Goal: Task Accomplishment & Management: Manage account settings

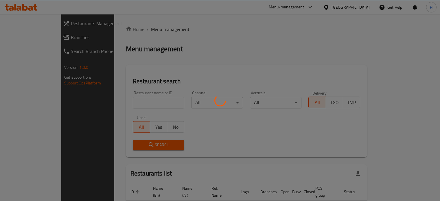
scroll to position [29, 0]
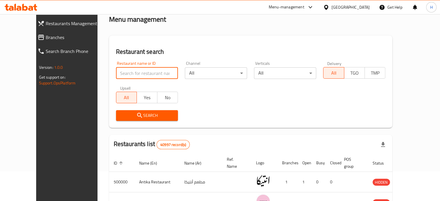
click at [134, 74] on input "search" at bounding box center [147, 73] width 62 height 12
type input "Hummy yummy"
click at [149, 113] on span "Search" at bounding box center [147, 115] width 53 height 7
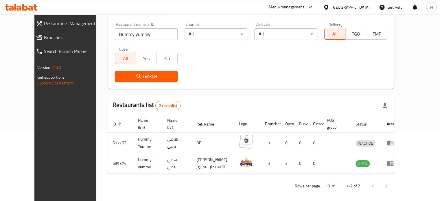
scroll to position [72, 0]
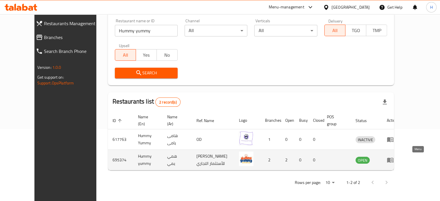
click at [393, 160] on icon "enhanced table" at bounding box center [390, 160] width 6 height 5
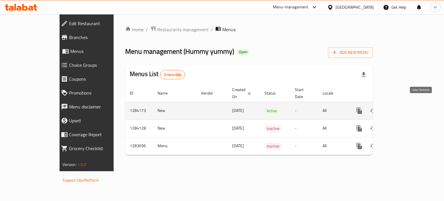
click at [405, 107] on icon "enhanced table" at bounding box center [401, 110] width 7 height 7
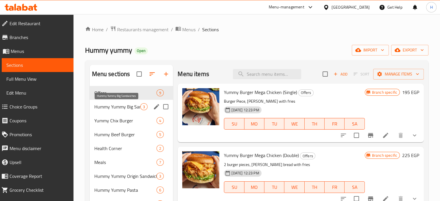
click at [112, 108] on span "Hummy Yummy Big Sandwiches" at bounding box center [117, 106] width 46 height 7
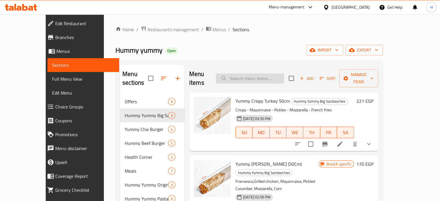
click at [252, 73] on input "search" at bounding box center [250, 78] width 68 height 10
paste input "HUMMY Original meat Burger"
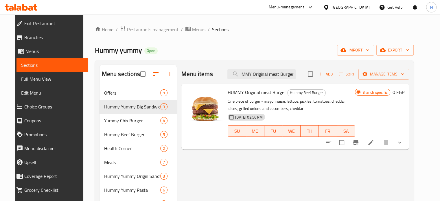
type input "HUMMY Original meat Burger"
click at [403, 140] on icon "show more" at bounding box center [399, 142] width 7 height 7
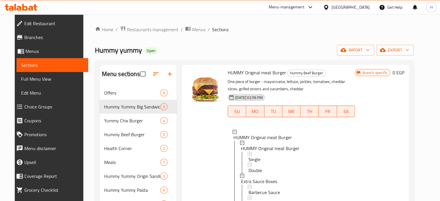
scroll to position [29, 0]
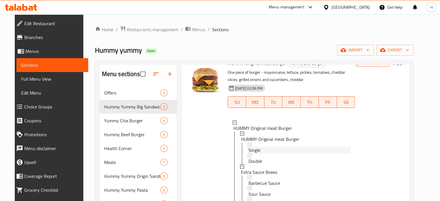
click at [252, 150] on span "Single" at bounding box center [254, 150] width 12 height 7
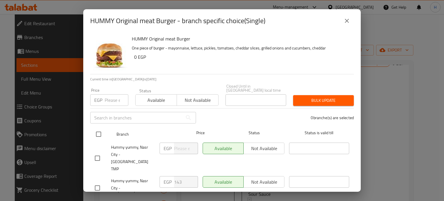
click at [101, 130] on input "checkbox" at bounding box center [99, 134] width 12 height 12
checkbox input "true"
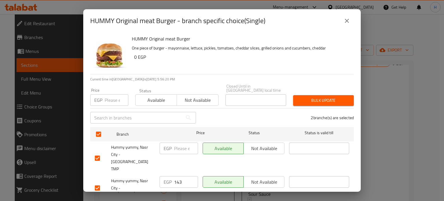
click at [112, 96] on input "number" at bounding box center [117, 100] width 24 height 12
type input "149"
click at [332, 97] on span "Bulk update" at bounding box center [323, 100] width 51 height 7
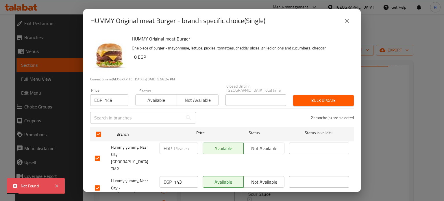
click at [344, 21] on icon "close" at bounding box center [347, 20] width 7 height 7
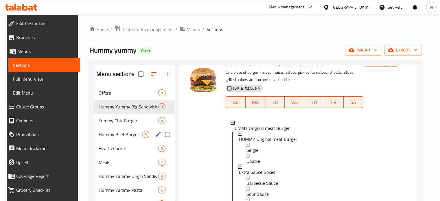
click at [110, 128] on div "Hummy Beef Burger 5" at bounding box center [134, 135] width 81 height 14
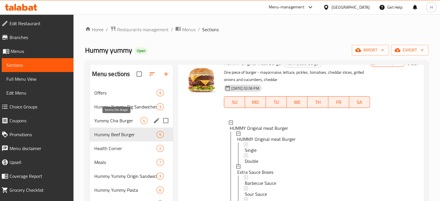
click at [110, 122] on span "Yummy Chix Burger" at bounding box center [117, 120] width 46 height 7
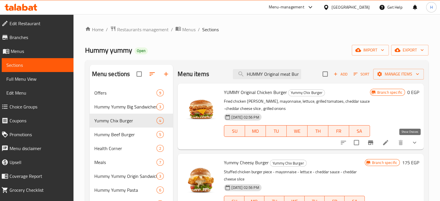
click at [411, 145] on icon "show more" at bounding box center [414, 142] width 7 height 7
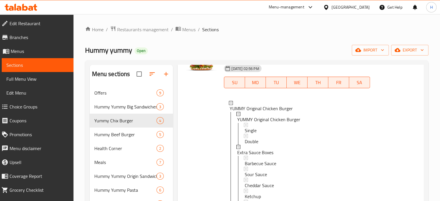
scroll to position [58, 0]
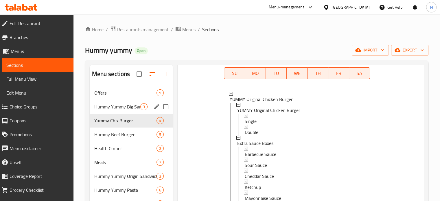
click at [117, 108] on span "Hummy Yummy Big Sandwiches" at bounding box center [117, 106] width 46 height 7
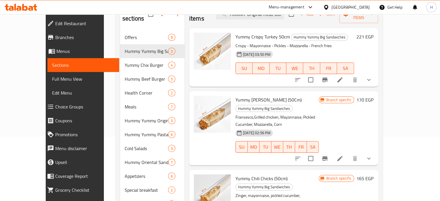
scroll to position [55, 0]
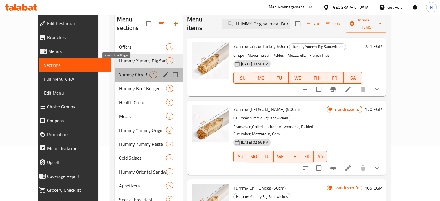
click at [119, 71] on span "Yummy Chix Burger" at bounding box center [134, 74] width 30 height 7
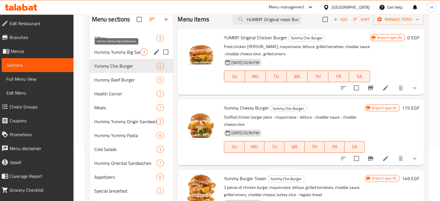
click at [120, 52] on span "Hummy Yummy Big Sandwiches" at bounding box center [117, 52] width 46 height 7
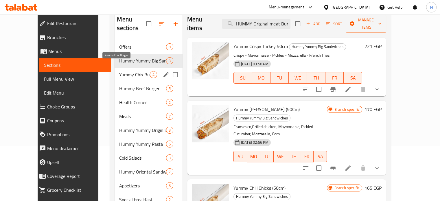
click at [119, 71] on span "Yummy Chix Burger" at bounding box center [134, 74] width 30 height 7
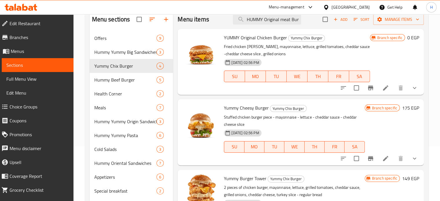
scroll to position [85, 0]
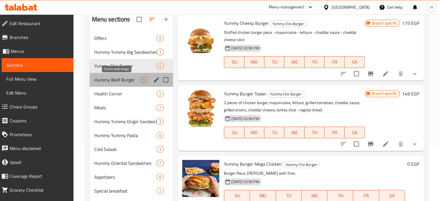
click at [115, 80] on span "Hummy Beef Burger" at bounding box center [117, 79] width 46 height 7
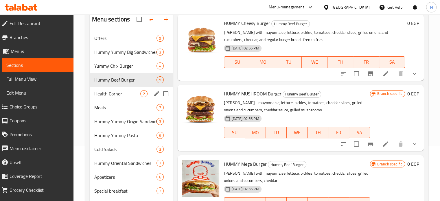
click at [115, 87] on div "Health Corner 2" at bounding box center [132, 94] width 84 height 14
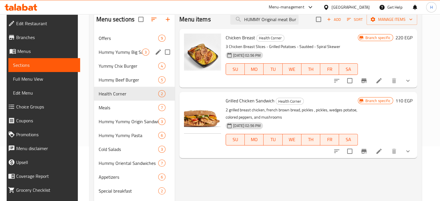
click at [112, 53] on span "Hummy Yummy Big Sandwiches" at bounding box center [120, 52] width 43 height 7
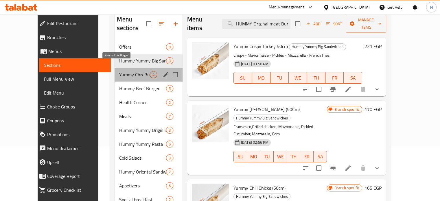
click at [119, 71] on span "Yummy Chix Burger" at bounding box center [134, 74] width 30 height 7
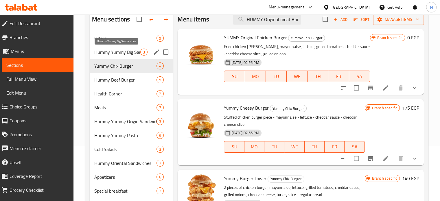
click at [117, 51] on span "Hummy Yummy Big Sandwiches" at bounding box center [117, 52] width 46 height 7
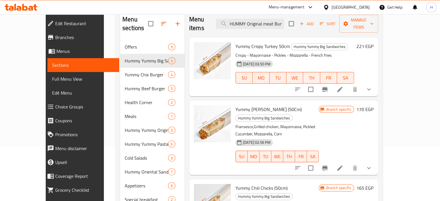
click at [248, 42] on span "Yummy Crispy Turkey 50cm" at bounding box center [262, 46] width 54 height 9
copy h6 "Yummy Crispy Turkey 50cm"
click at [328, 165] on icon "Branch-specific-item" at bounding box center [324, 168] width 7 height 7
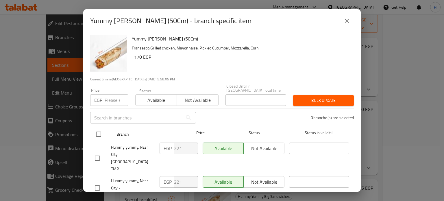
click at [101, 133] on input "checkbox" at bounding box center [99, 134] width 12 height 12
checkbox input "true"
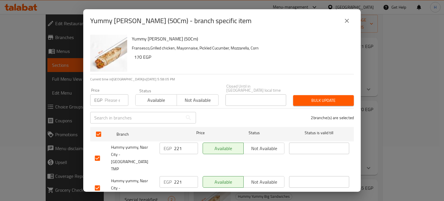
click at [108, 103] on div "Price EGP Price" at bounding box center [109, 97] width 45 height 25
click at [110, 98] on input "number" at bounding box center [117, 100] width 24 height 12
type input "203"
click at [316, 98] on span "Bulk update" at bounding box center [323, 100] width 51 height 7
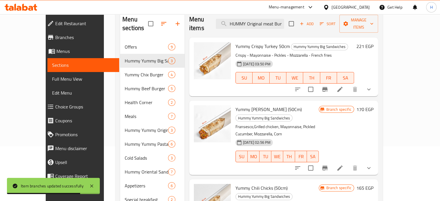
scroll to position [84, 0]
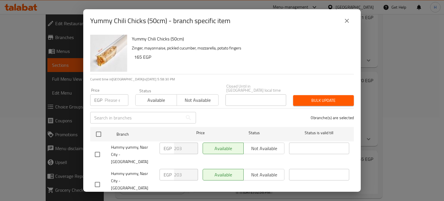
click at [351, 22] on button "close" at bounding box center [347, 21] width 14 height 14
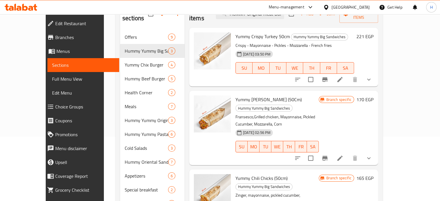
scroll to position [55, 0]
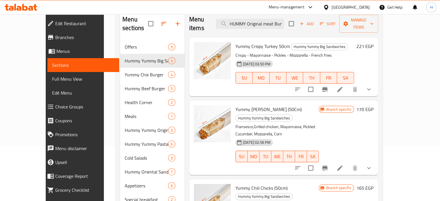
click at [328, 86] on icon "Branch-specific-item" at bounding box center [324, 89] width 7 height 7
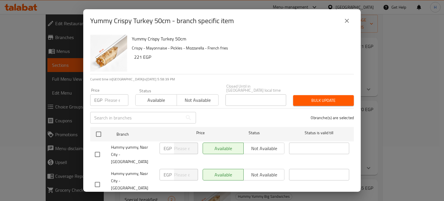
click at [346, 23] on icon "close" at bounding box center [347, 20] width 7 height 7
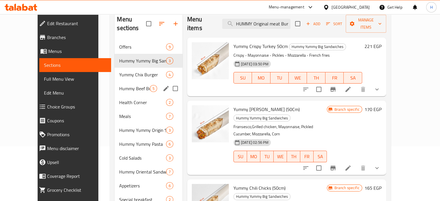
click at [119, 85] on span "Hummy Beef Burger" at bounding box center [134, 88] width 30 height 7
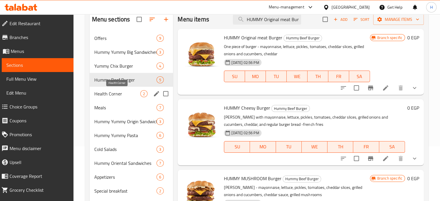
click at [110, 93] on span "Health Corner" at bounding box center [117, 93] width 46 height 7
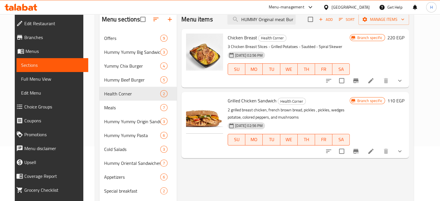
click at [358, 80] on icon "Branch-specific-item" at bounding box center [355, 80] width 5 height 5
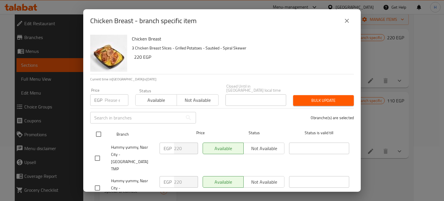
click at [101, 129] on input "checkbox" at bounding box center [99, 134] width 12 height 12
checkbox input "true"
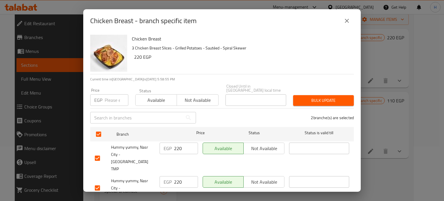
click at [113, 100] on input "number" at bounding box center [117, 100] width 24 height 12
paste input "203"
type input "203"
click at [330, 97] on span "Bulk update" at bounding box center [323, 100] width 51 height 7
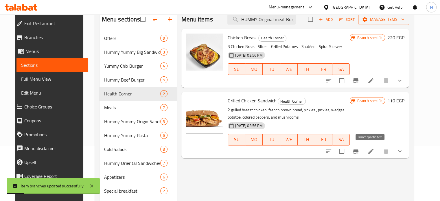
click at [359, 152] on icon "Branch-specific-item" at bounding box center [355, 151] width 7 height 7
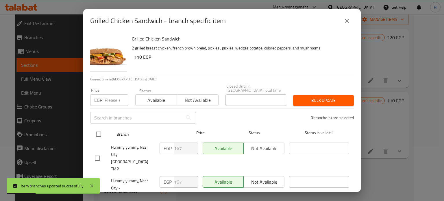
click at [96, 131] on input "checkbox" at bounding box center [99, 134] width 12 height 12
checkbox input "true"
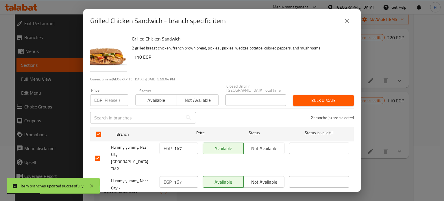
click at [112, 99] on input "number" at bounding box center [117, 100] width 24 height 12
paste input "173"
type input "173"
click at [302, 97] on span "Bulk update" at bounding box center [323, 100] width 51 height 7
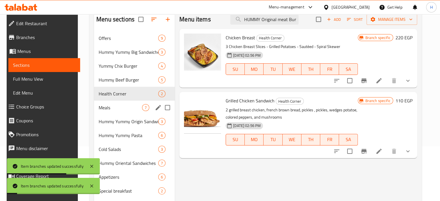
click at [107, 109] on span "Meals" at bounding box center [120, 107] width 43 height 7
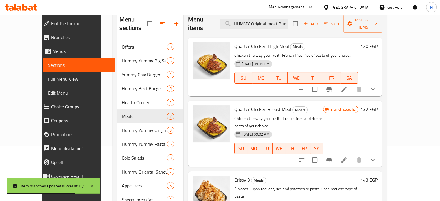
click at [377, 42] on h6 "120 EGP" at bounding box center [368, 46] width 17 height 8
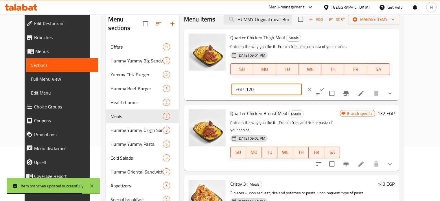
drag, startPoint x: 358, startPoint y: 43, endPoint x: 322, endPoint y: 43, distance: 36.1
click at [302, 84] on div "EGP 120 ​" at bounding box center [266, 90] width 70 height 12
paste input "31"
type input "131"
click at [325, 86] on icon "ok" at bounding box center [322, 89] width 6 height 6
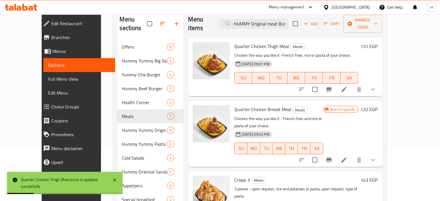
click at [331, 158] on icon "Branch-specific-item" at bounding box center [328, 160] width 5 height 5
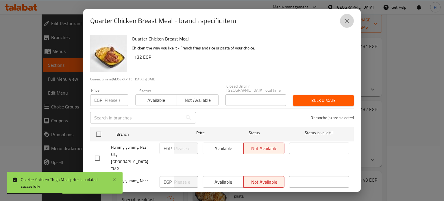
click at [343, 23] on button "close" at bounding box center [347, 21] width 14 height 14
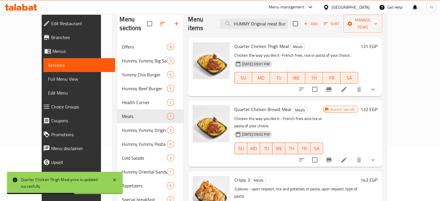
click at [377, 105] on h6 "132 EGP" at bounding box center [368, 109] width 17 height 8
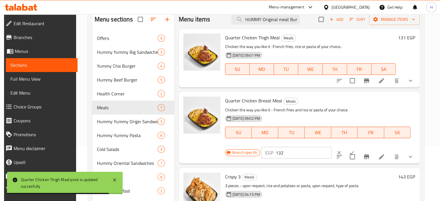
drag, startPoint x: 289, startPoint y: 152, endPoint x: 267, endPoint y: 151, distance: 22.0
click at [267, 151] on div "EGP 132 ​" at bounding box center [296, 153] width 70 height 12
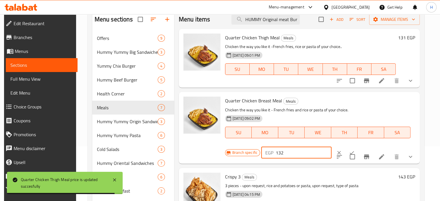
paste input "43"
type input "143"
click at [333, 152] on button "clear" at bounding box center [339, 152] width 13 height 13
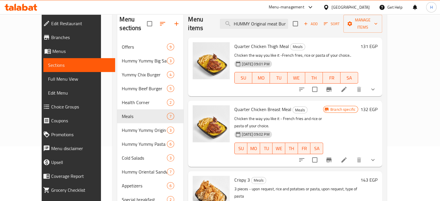
click at [377, 105] on h6 "132 EGP" at bounding box center [368, 109] width 17 height 8
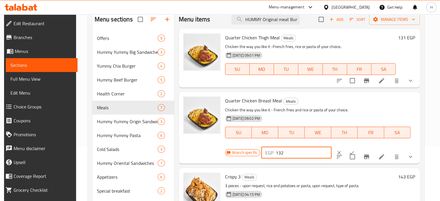
drag, startPoint x: 288, startPoint y: 147, endPoint x: 270, endPoint y: 150, distance: 18.1
click at [270, 150] on div "EGP 132 ​" at bounding box center [296, 153] width 70 height 12
paste input "43"
type input "143"
click at [349, 150] on icon "ok" at bounding box center [352, 153] width 6 height 6
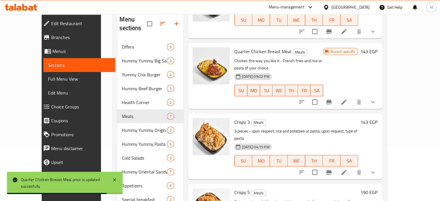
scroll to position [87, 0]
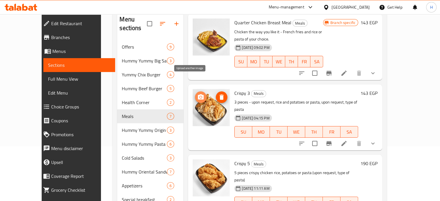
click at [198, 94] on icon "upload picture" at bounding box center [201, 96] width 6 height 5
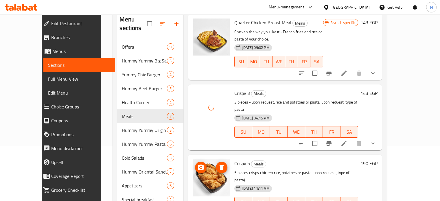
click at [197, 164] on icon "upload picture" at bounding box center [200, 167] width 7 height 7
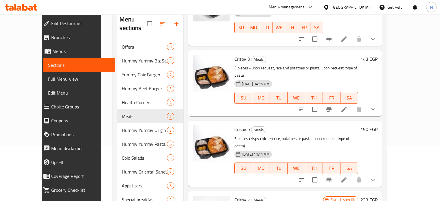
scroll to position [116, 0]
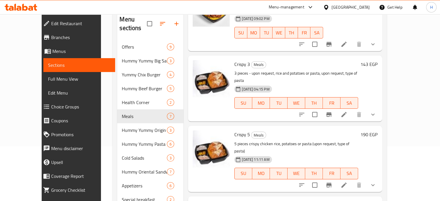
click at [377, 60] on h6 "143 EGP" at bounding box center [368, 64] width 17 height 8
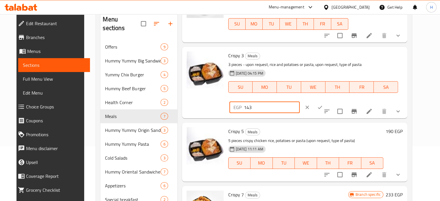
drag, startPoint x: 347, startPoint y: 53, endPoint x: 322, endPoint y: 53, distance: 25.4
click at [300, 102] on div "EGP 143 ​" at bounding box center [264, 108] width 70 height 12
type input "129"
click at [326, 101] on button "ok" at bounding box center [319, 107] width 13 height 13
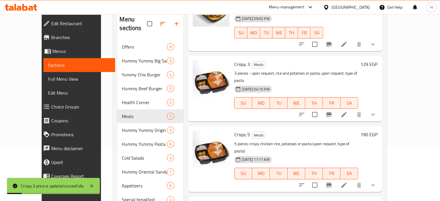
click at [377, 130] on h6 "190 EGP" at bounding box center [368, 134] width 17 height 8
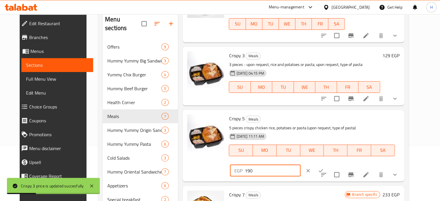
drag, startPoint x: 357, startPoint y: 115, endPoint x: 305, endPoint y: 115, distance: 52.3
click at [305, 115] on div "Crispy 5 Meals 5 pieces crispy chicken rice, potatoes or pasta (upon request, t…" at bounding box center [313, 145] width 175 height 67
type input "169"
click at [327, 164] on button "ok" at bounding box center [320, 170] width 13 height 13
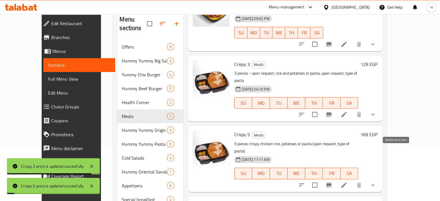
scroll to position [145, 0]
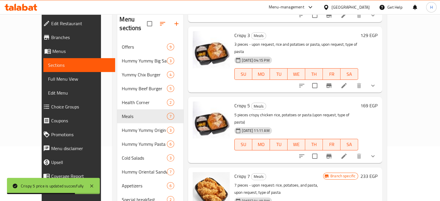
click at [377, 31] on h6 "129 EGP" at bounding box center [368, 35] width 17 height 8
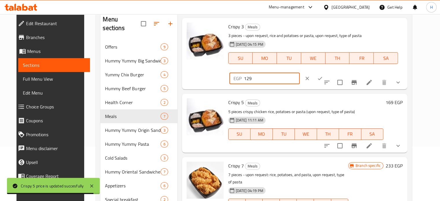
drag, startPoint x: 364, startPoint y: 26, endPoint x: 333, endPoint y: 25, distance: 30.7
click at [300, 73] on div "EGP 129 ​" at bounding box center [264, 79] width 70 height 12
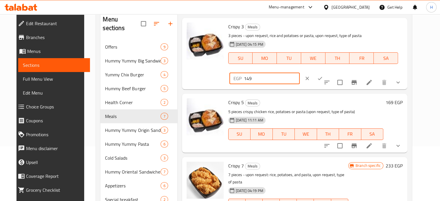
type input "149"
click at [323, 75] on icon "ok" at bounding box center [320, 78] width 6 height 6
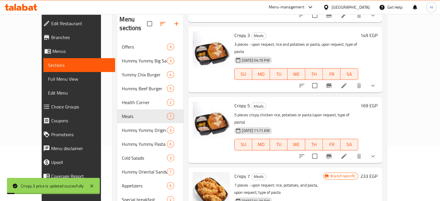
click at [377, 102] on h6 "169 EGP" at bounding box center [368, 106] width 17 height 8
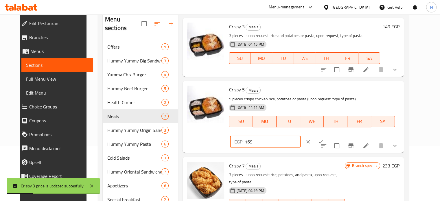
drag, startPoint x: 363, startPoint y: 86, endPoint x: 331, endPoint y: 86, distance: 32.7
click at [300, 136] on div "EGP 169 ​" at bounding box center [265, 142] width 70 height 12
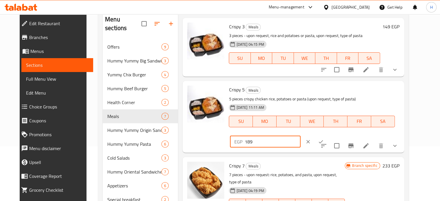
type input "189"
click at [324, 139] on icon "ok" at bounding box center [321, 142] width 6 height 6
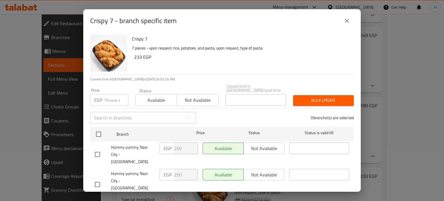
click at [342, 22] on button "close" at bounding box center [347, 21] width 14 height 14
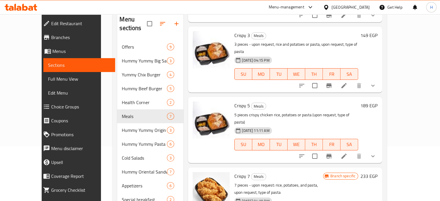
click at [377, 102] on h6 "189 EGP" at bounding box center [368, 106] width 17 height 8
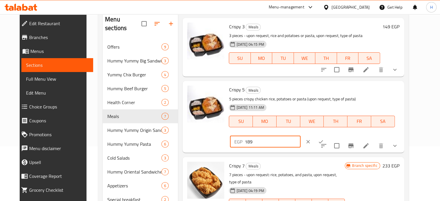
drag, startPoint x: 342, startPoint y: 86, endPoint x: 325, endPoint y: 86, distance: 16.8
click at [300, 136] on div "EGP 189 ​" at bounding box center [265, 142] width 70 height 12
type input "203"
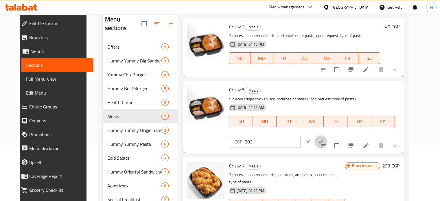
click at [324, 139] on icon "ok" at bounding box center [321, 142] width 6 height 6
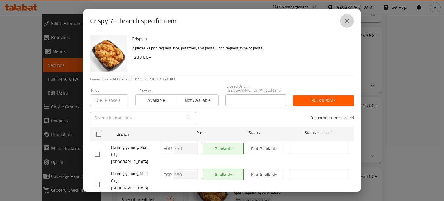
click at [346, 21] on icon "close" at bounding box center [347, 20] width 7 height 7
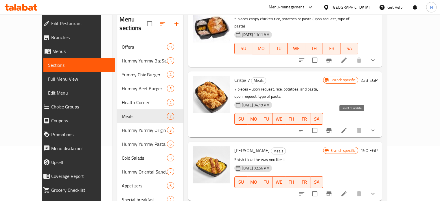
scroll to position [253, 0]
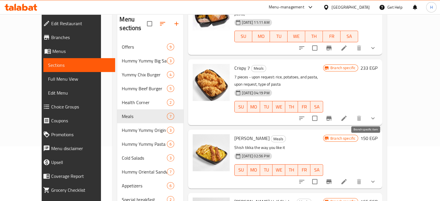
click at [336, 175] on button "Branch-specific-item" at bounding box center [329, 182] width 14 height 14
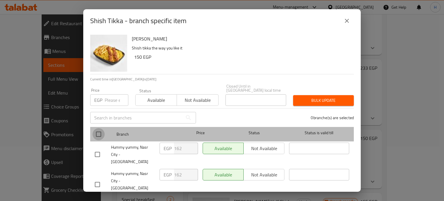
click at [98, 129] on input "checkbox" at bounding box center [99, 134] width 12 height 12
checkbox input "true"
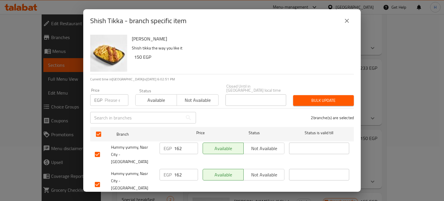
click at [108, 96] on input "number" at bounding box center [117, 100] width 24 height 12
paste input "167"
type input "167"
click at [305, 97] on span "Bulk update" at bounding box center [323, 100] width 51 height 7
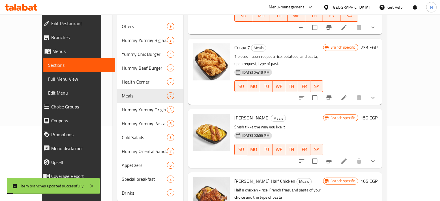
scroll to position [84, 0]
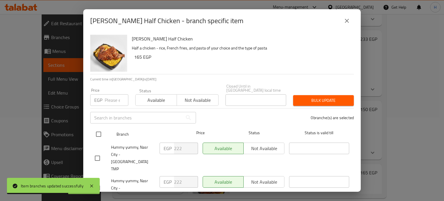
click at [98, 132] on input "checkbox" at bounding box center [99, 134] width 12 height 12
checkbox input "true"
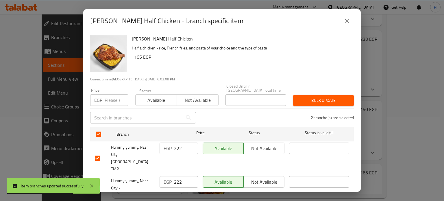
click at [110, 96] on input "number" at bounding box center [117, 100] width 24 height 12
paste input "228"
type input "228"
click at [314, 97] on span "Bulk update" at bounding box center [323, 100] width 51 height 7
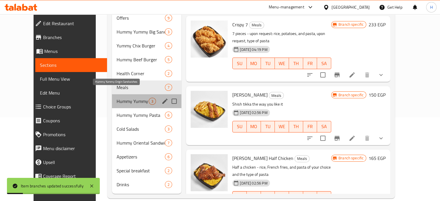
click at [117, 98] on span "Hummy Yummy Origin Sandwiches" at bounding box center [133, 101] width 32 height 7
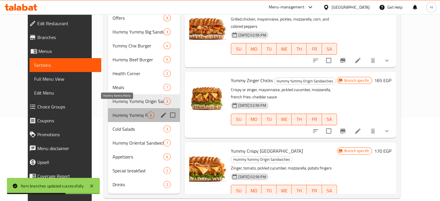
click at [120, 112] on span "Hummy Yummy Pasta" at bounding box center [129, 115] width 35 height 7
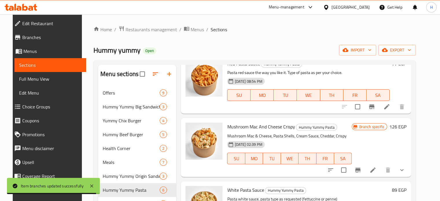
scroll to position [58, 0]
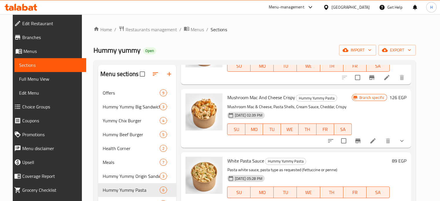
click at [360, 139] on icon "Branch-specific-item" at bounding box center [357, 141] width 5 height 5
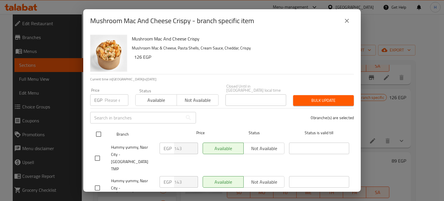
click at [97, 130] on input "checkbox" at bounding box center [99, 134] width 12 height 12
checkbox input "true"
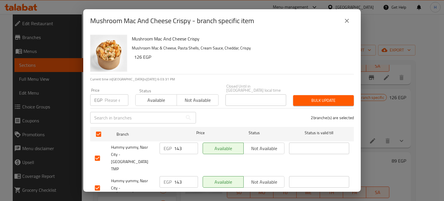
click at [105, 99] on input "number" at bounding box center [117, 100] width 24 height 12
paste input "114"
type input "114"
click at [315, 97] on span "Bulk update" at bounding box center [323, 100] width 51 height 7
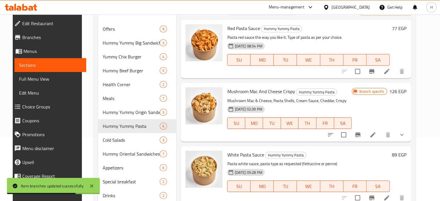
scroll to position [55, 0]
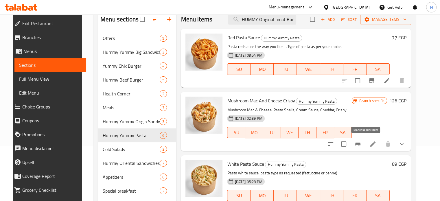
click at [361, 143] on icon "Branch-specific-item" at bounding box center [357, 144] width 7 height 7
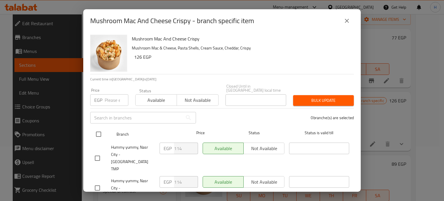
click at [96, 132] on input "checkbox" at bounding box center [99, 134] width 12 height 12
checkbox input "true"
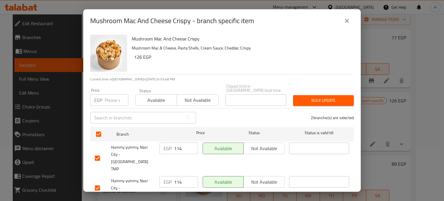
click at [107, 97] on input "number" at bounding box center [117, 100] width 24 height 12
paste input "150"
type input "150"
click at [309, 97] on span "Bulk update" at bounding box center [323, 100] width 51 height 7
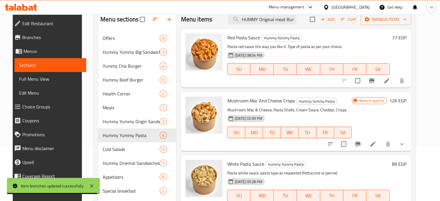
click at [406, 32] on div "Red Pasta Sauce Hummy Yummy Pasta Pasta red sauce the way you like it. Type of …" at bounding box center [317, 58] width 184 height 54
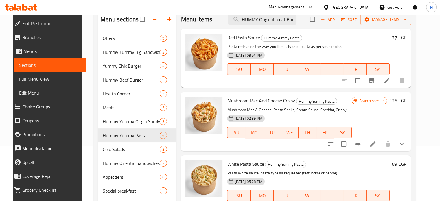
click at [401, 38] on h6 "77 EGP" at bounding box center [399, 38] width 14 height 8
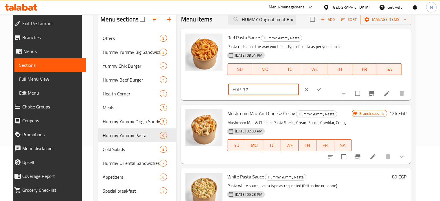
drag, startPoint x: 349, startPoint y: 43, endPoint x: 317, endPoint y: 43, distance: 32.4
click at [317, 43] on div "Red Pasta Sauce Hummy Yummy Pasta Pasta red sauce the way you like it. Type of …" at bounding box center [317, 64] width 184 height 67
paste input "89"
type input "89"
click at [322, 86] on icon "ok" at bounding box center [319, 89] width 6 height 6
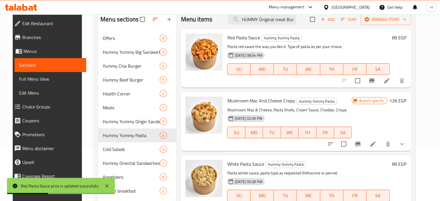
click at [406, 163] on h6 "89 EGP" at bounding box center [399, 164] width 14 height 8
drag, startPoint x: 364, startPoint y: 167, endPoint x: 323, endPoint y: 168, distance: 41.1
paste input "77"
type input "77"
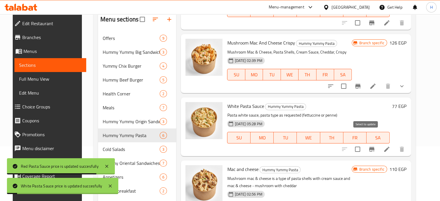
scroll to position [87, 0]
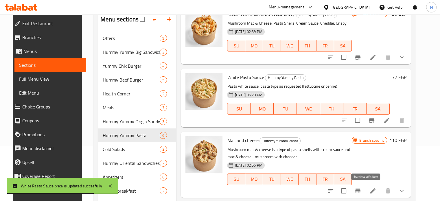
click at [361, 188] on icon "Branch-specific-item" at bounding box center [357, 190] width 7 height 7
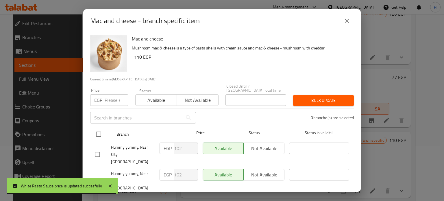
click at [99, 132] on input "checkbox" at bounding box center [99, 134] width 12 height 12
checkbox input "true"
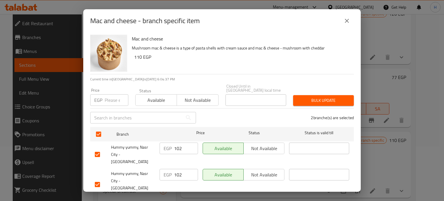
click at [112, 99] on input "number" at bounding box center [117, 100] width 24 height 12
paste input "114"
type input "114"
click at [303, 98] on span "Bulk update" at bounding box center [323, 100] width 51 height 7
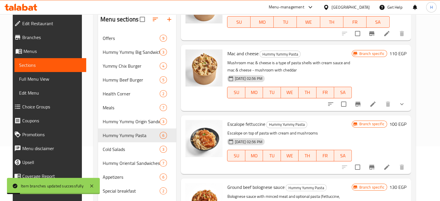
scroll to position [197, 0]
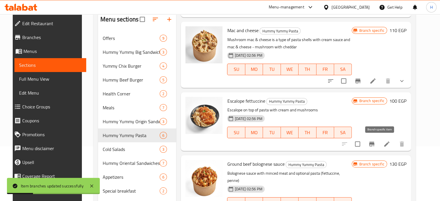
click at [374, 144] on icon "Branch-specific-item" at bounding box center [371, 144] width 5 height 5
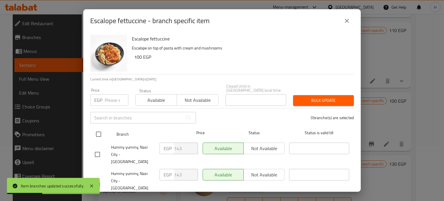
click at [100, 129] on input "checkbox" at bounding box center [99, 134] width 12 height 12
checkbox input "true"
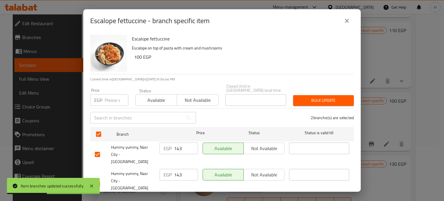
click at [108, 99] on input "number" at bounding box center [117, 100] width 24 height 12
paste input "150"
type input "150"
click at [318, 97] on span "Bulk update" at bounding box center [323, 100] width 51 height 7
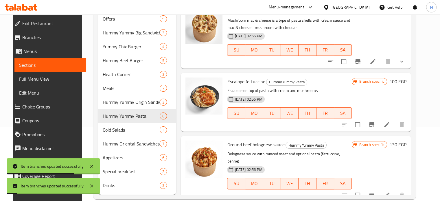
scroll to position [84, 0]
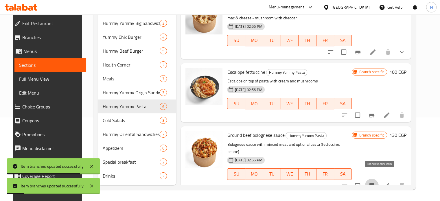
click at [374, 183] on icon "Branch-specific-item" at bounding box center [371, 185] width 5 height 5
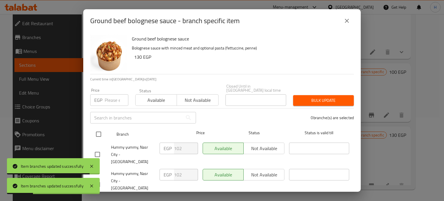
click at [99, 135] on input "checkbox" at bounding box center [99, 134] width 12 height 12
checkbox input "true"
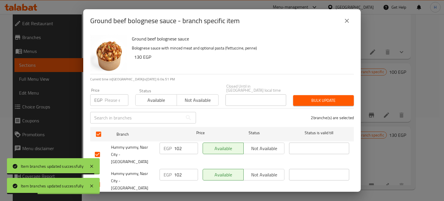
click at [107, 103] on div "Price EGP Price" at bounding box center [109, 97] width 45 height 25
click at [108, 100] on input "number" at bounding box center [117, 100] width 24 height 12
paste input "114"
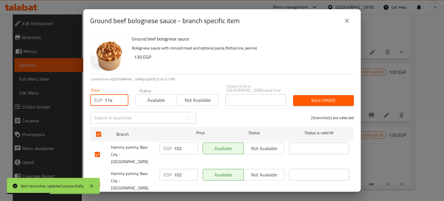
type input "114"
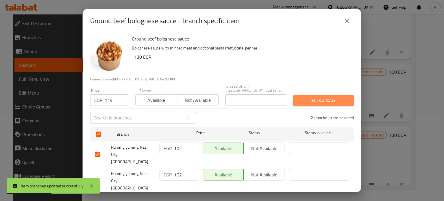
click at [326, 97] on span "Bulk update" at bounding box center [323, 100] width 51 height 7
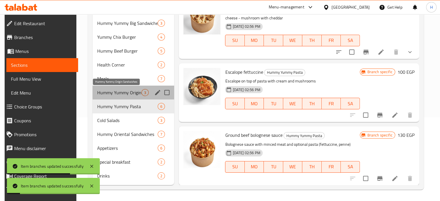
click at [111, 93] on span "Hummy Yummy Origin Sandwiches" at bounding box center [119, 92] width 44 height 7
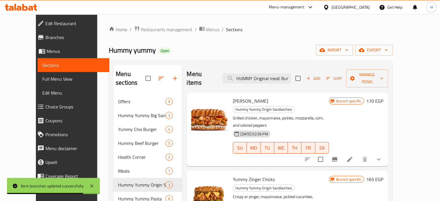
click at [342, 152] on button "Branch-specific-item" at bounding box center [335, 159] width 14 height 14
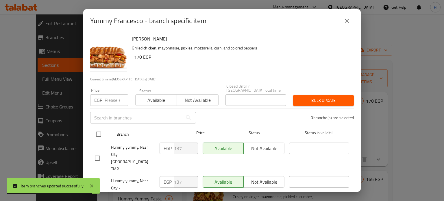
click at [98, 132] on input "checkbox" at bounding box center [99, 134] width 12 height 12
checkbox input "true"
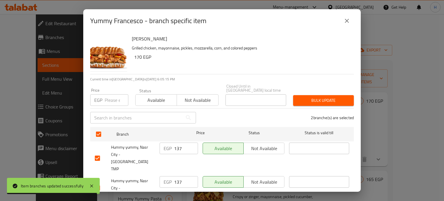
click at [112, 99] on input "number" at bounding box center [117, 100] width 24 height 12
paste input "131"
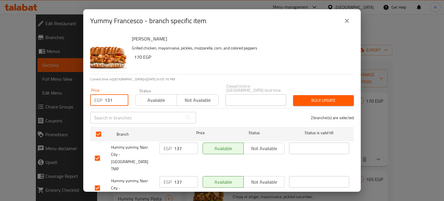
type input "131"
click at [316, 97] on span "Bulk update" at bounding box center [323, 100] width 51 height 7
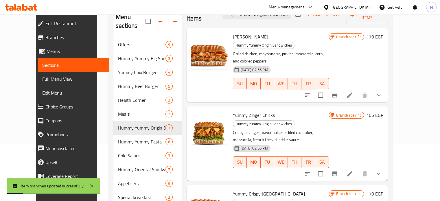
scroll to position [58, 0]
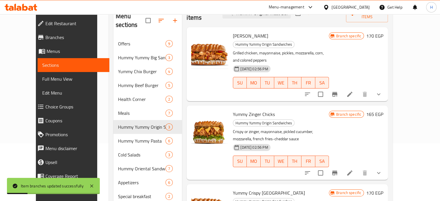
click at [342, 166] on button "Branch-specific-item" at bounding box center [335, 173] width 14 height 14
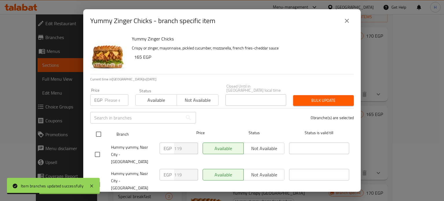
click at [101, 132] on input "checkbox" at bounding box center [99, 134] width 12 height 12
checkbox input "true"
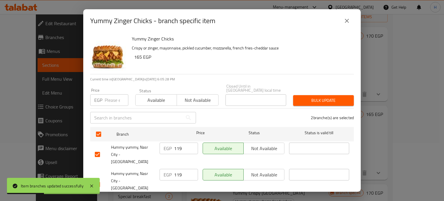
click at [108, 95] on input "number" at bounding box center [117, 100] width 24 height 12
paste input "131"
type input "131"
click at [336, 99] on span "Bulk update" at bounding box center [323, 100] width 51 height 7
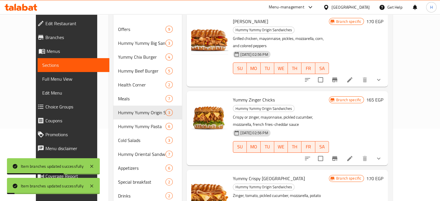
scroll to position [84, 0]
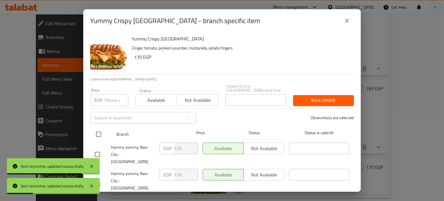
click at [101, 128] on input "checkbox" at bounding box center [99, 134] width 12 height 12
checkbox input "true"
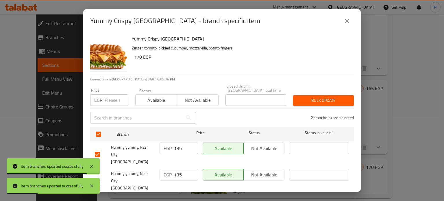
click at [109, 101] on input "number" at bounding box center [117, 100] width 24 height 12
paste input "131"
type input "131"
click at [301, 97] on span "Bulk update" at bounding box center [323, 100] width 51 height 7
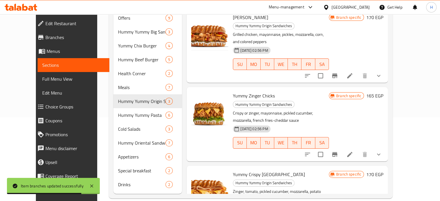
scroll to position [0, 0]
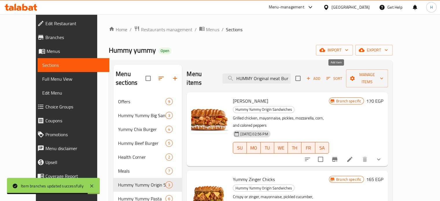
click at [321, 75] on span "Add" at bounding box center [313, 78] width 16 height 7
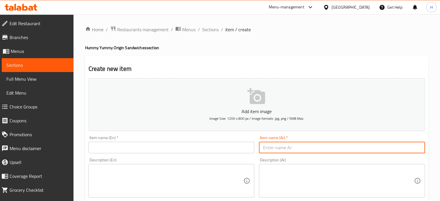
click at [271, 145] on input "text" at bounding box center [342, 148] width 166 height 12
paste input "همي تشكن رول"
type input "همي تشكن رول"
click at [127, 145] on input "text" at bounding box center [171, 148] width 166 height 12
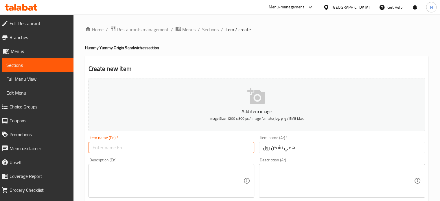
paste input "Yummy chicken roll"
type input "Yummy chicken roll"
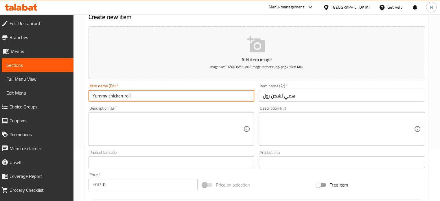
scroll to position [58, 0]
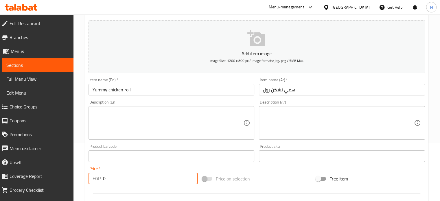
drag, startPoint x: 110, startPoint y: 180, endPoint x: 80, endPoint y: 180, distance: 30.1
click at [80, 180] on div "Home / Restaurants management / Menus / Sections / item / create Hummy Yummy Or…" at bounding box center [256, 153] width 366 height 394
paste input "143"
type input "143"
click at [288, 120] on textarea at bounding box center [338, 122] width 151 height 27
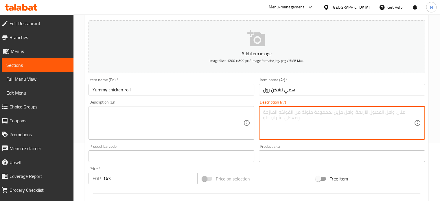
paste textarea "فراخ محشية جبنهومشروم - مايونيز -مخلل-بطاطس أصابع"
type textarea "فراخ محشية جبنهومشروم - مايونيز -مخلل-بطاطس أصابع"
click at [132, 116] on textarea at bounding box center [168, 122] width 151 height 27
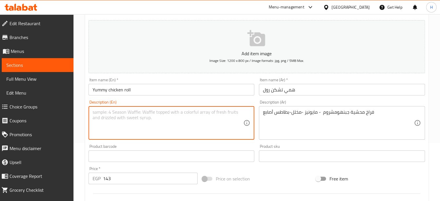
paste textarea "Stuffed chicken with cheese and mushrooms - mayonnaise - pickles - potato finge…"
drag, startPoint x: 115, startPoint y: 121, endPoint x: 229, endPoint y: 114, distance: 114.4
click at [229, 114] on textarea "Stuffed chicken with cheese and mushrooms - mayonnaise - pickles - potato finge…" at bounding box center [168, 122] width 151 height 27
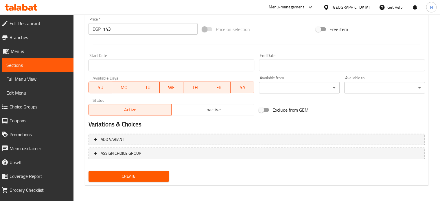
type textarea "Stuffed chicken with cheese and mushrooms - mayonnaise - pickles - fries"
click at [153, 177] on span "Create" at bounding box center [128, 176] width 71 height 7
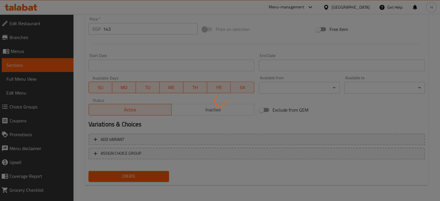
type input "0"
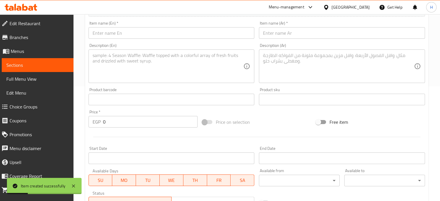
scroll to position [63, 0]
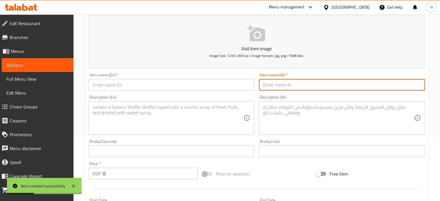
click at [281, 86] on input "text" at bounding box center [342, 85] width 166 height 12
paste input "Yummy [PERSON_NAME]"
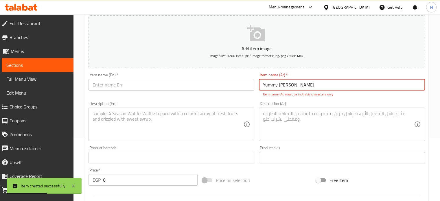
drag, startPoint x: 309, startPoint y: 84, endPoint x: 241, endPoint y: 84, distance: 68.3
click at [241, 84] on div "Add item image Image Size: 1200 x 800 px / Image formats: jpg, png / 5MB Max. I…" at bounding box center [256, 141] width 341 height 256
paste input "همي شيش تيكا"
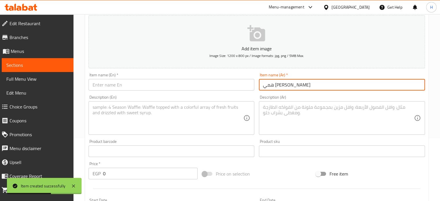
type input "همي شيش تيكا"
click at [113, 83] on input "text" at bounding box center [171, 85] width 166 height 12
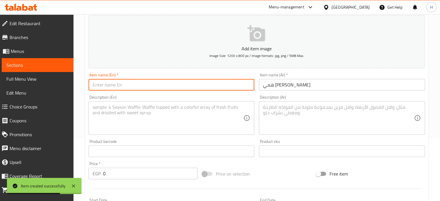
paste input "Yummy [PERSON_NAME]"
type input "Yummy [PERSON_NAME]"
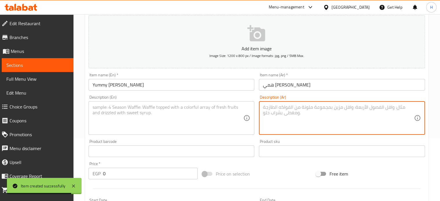
click at [271, 114] on textarea at bounding box center [338, 117] width 151 height 27
paste textarea "شيش تيكا - صوص الفراخ السري -خس مقطع -مخلل -بطاطس"
type textarea "شيش تيكا - صوص الفراخ السري -خس مقطع -مخلل -بطاطس"
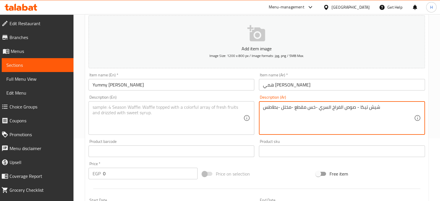
click at [117, 114] on textarea at bounding box center [168, 117] width 151 height 27
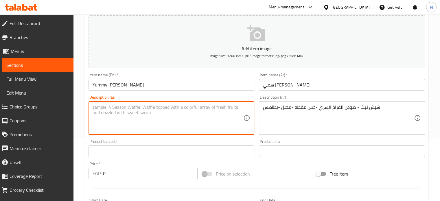
paste textarea "Shish Tikka - Secret Chicken Sauce - Chopped Lettuce - Pickles - Potatoes"
click at [229, 106] on textarea "Shish Tikka - Secret Chicken Sauce - Chopped Lettuce - Pickles - Potatoes" at bounding box center [168, 117] width 151 height 27
type textarea "Shish Tikka - Secret Chicken Sauce - Chopped Lettuce - Pickles - fries"
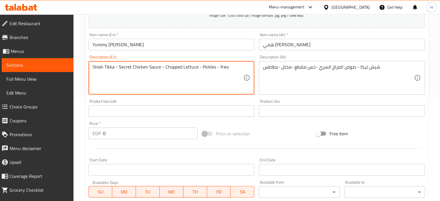
scroll to position [121, 0]
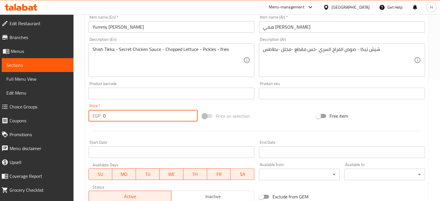
drag, startPoint x: 110, startPoint y: 115, endPoint x: 84, endPoint y: 115, distance: 26.9
click at [82, 115] on div "Home / Restaurants management / Menus / Sections / item / create Hummy Yummy Or…" at bounding box center [256, 91] width 366 height 394
paste input "126"
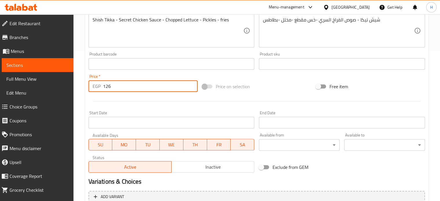
scroll to position [207, 0]
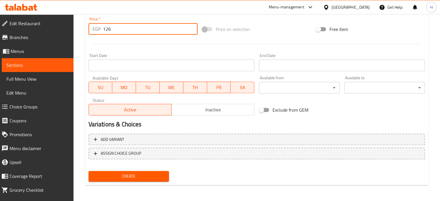
type input "126"
click at [117, 174] on span "Create" at bounding box center [128, 176] width 71 height 7
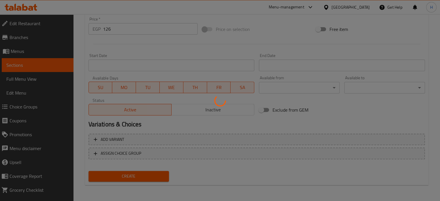
type input "0"
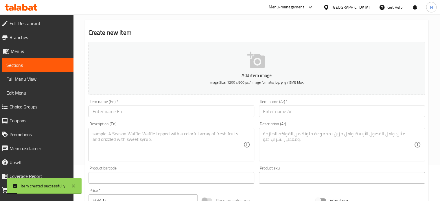
scroll to position [34, 0]
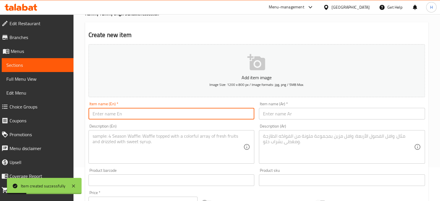
click at [191, 117] on input "text" at bounding box center [171, 114] width 166 height 12
paste input "XL Fries Roll"
type input "XL Fries Roll"
click at [274, 111] on input "text" at bounding box center [342, 114] width 166 height 12
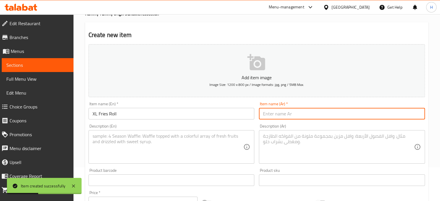
paste input "اكس فرايز رول"
type input "اكس فرايز رول"
click at [274, 143] on textarea at bounding box center [338, 146] width 151 height 27
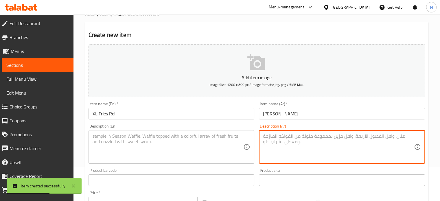
paste textarea "يطاطس -تومية -كاتشب-مخلل-عيش صاج"
type textarea "يطاطس -تومية -كاتشب-مخلل-عيش صاج"
click at [126, 136] on textarea at bounding box center [168, 146] width 151 height 27
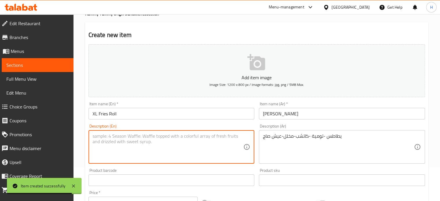
paste textarea "Potatoes - garlic - ketchup - pickles - saj bread"
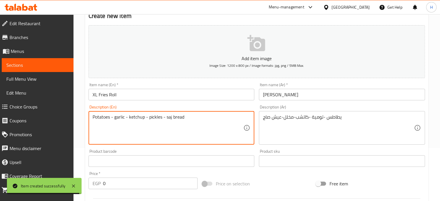
scroll to position [63, 0]
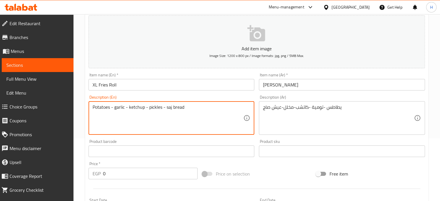
type textarea "Potatoes - garlic - ketchup - pickles - saj bread"
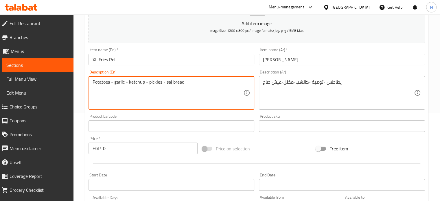
scroll to position [121, 0]
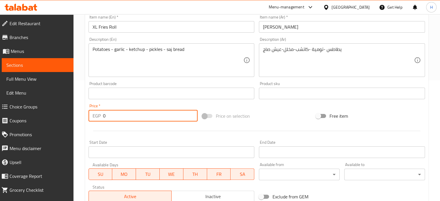
drag, startPoint x: 111, startPoint y: 120, endPoint x: 93, endPoint y: 119, distance: 17.7
click at [93, 119] on div "EGP 0 Price *" at bounding box center [142, 116] width 109 height 12
paste input "42"
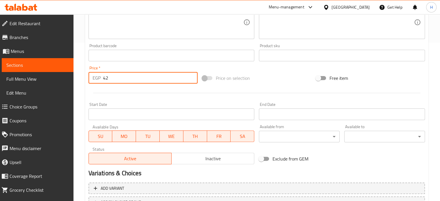
scroll to position [207, 0]
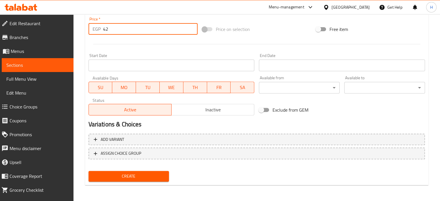
type input "42"
click at [126, 174] on span "Create" at bounding box center [128, 176] width 71 height 7
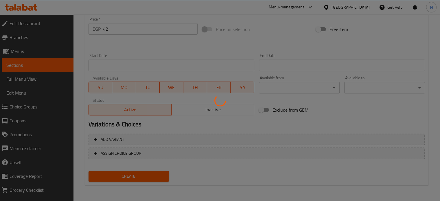
type input "0"
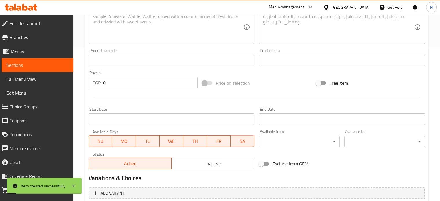
scroll to position [92, 0]
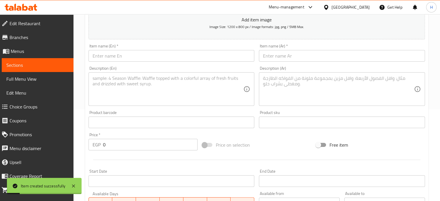
click at [137, 58] on input "text" at bounding box center [171, 56] width 166 height 12
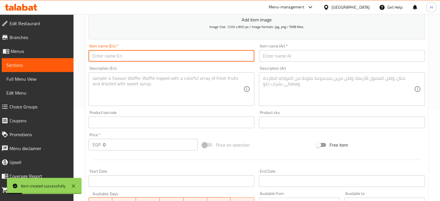
paste input "Cheesy XL -Fries Roll"
type input "Cheesy XL -Fries Roll"
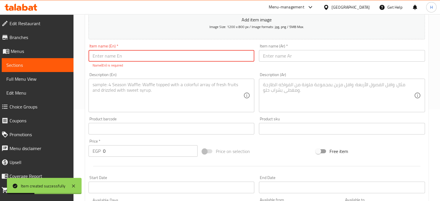
click at [218, 56] on input "text" at bounding box center [171, 56] width 166 height 12
paste input "Cheesy XL -Fries Roll"
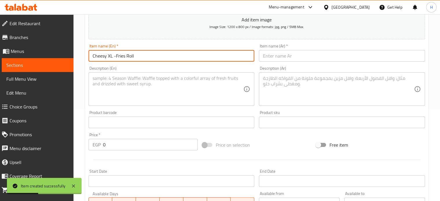
type input "Cheesy XL -Fries Roll"
click at [273, 59] on input "text" at bounding box center [342, 56] width 166 height 12
paste input "تشيزي اكس فرايز رول"
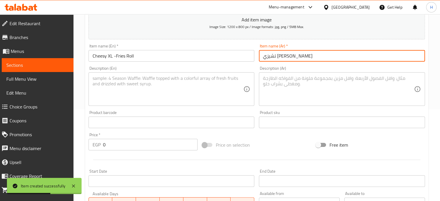
type input "تشيزي اكس فرايز رول"
click at [166, 84] on textarea at bounding box center [168, 88] width 151 height 27
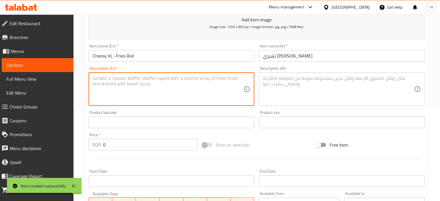
paste textarea "Potatoes - garlic - ketchup - pickles - morning bread - cheddar or mozzarella c…"
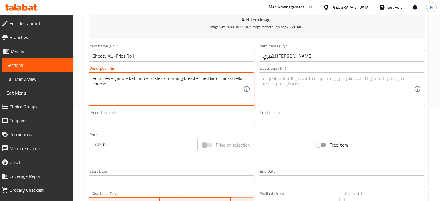
type textarea "Potatoes - garlic - ketchup - pickles - morning bread - cheddar or mozzarella c…"
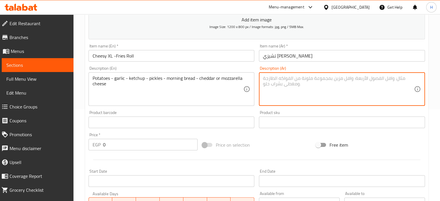
click at [297, 81] on textarea at bounding box center [338, 88] width 151 height 27
paste textarea "يطاطس -تومية -كاتشب-مخلل-عيش صباج -جبنه شيدر او موزاريلا"
type textarea "يطاطس -تومية -كاتشب-مخلل-عيش صباج -جبنه شيدر او موزاريلا"
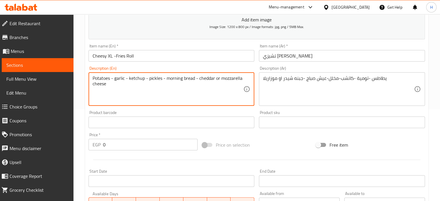
click at [175, 76] on textarea "Potatoes - garlic - ketchup - pickles - morning bread - cheddar or mozzarella c…" at bounding box center [168, 88] width 151 height 27
type textarea "Potatoes - garlic - ketchup - pickles - fresh bread - cheddar or mozzarella che…"
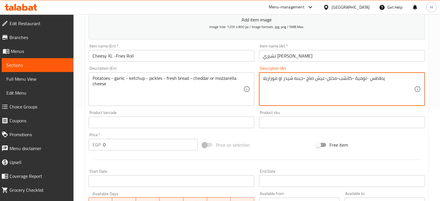
type textarea "يطاطس -تومية -كاتشب-مخلل-عيش صاج -جبنه شيدر او موزاريلا"
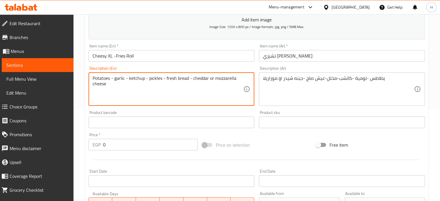
click at [172, 78] on textarea "Potatoes - garlic - ketchup - pickles - fresh bread - cheddar or mozzarella che…" at bounding box center [168, 88] width 151 height 27
drag, startPoint x: 233, startPoint y: 77, endPoint x: 188, endPoint y: 77, distance: 44.5
click at [188, 77] on textarea "Potatoes - garlic - ketchup - pickles - Saj bread - cheddar or mozzarella cheese" at bounding box center [168, 88] width 151 height 27
type textarea "Potatoes - garlic - ketchup - pickles - Saj bread - cheese"
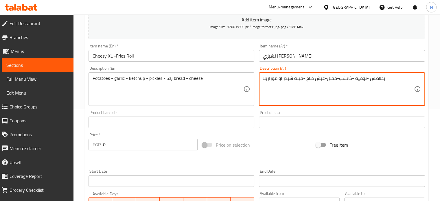
drag, startPoint x: 278, startPoint y: 78, endPoint x: 302, endPoint y: 79, distance: 24.3
click at [272, 77] on textarea "يطاطس -تومية -كاتشب-مخلل-عيش صاج - موزاريلا" at bounding box center [338, 88] width 151 height 27
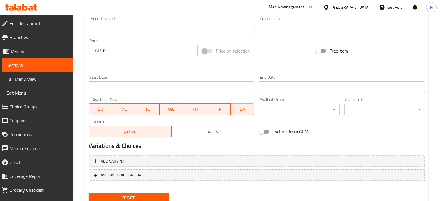
scroll to position [207, 0]
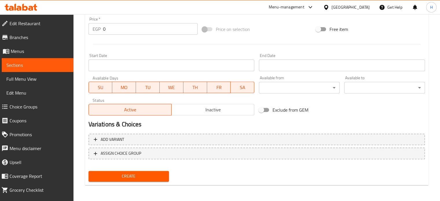
type textarea "يطاطس -تومية -كاتشب-مخلل-عيش صاج - جبنه"
click at [139, 173] on span "Create" at bounding box center [128, 176] width 71 height 7
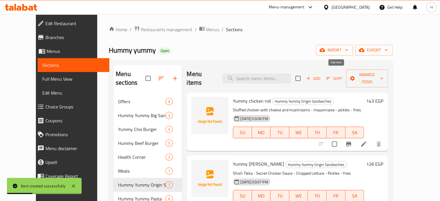
click at [321, 75] on span "Add" at bounding box center [313, 78] width 16 height 7
click at [342, 75] on span "Sort" at bounding box center [334, 78] width 16 height 7
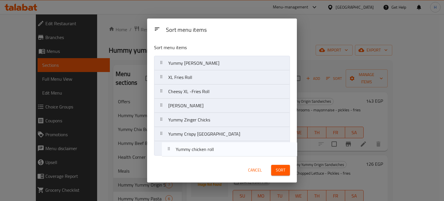
drag, startPoint x: 192, startPoint y: 63, endPoint x: 199, endPoint y: 155, distance: 92.2
click at [199, 155] on div "Sort menu items Yummy chicken roll Yummy Shish Tikka XL Fries Roll Cheesy XL -F…" at bounding box center [222, 98] width 150 height 119
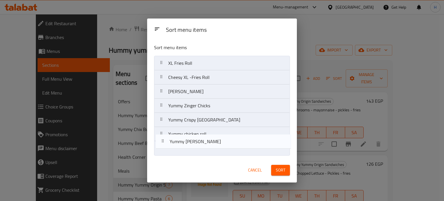
drag, startPoint x: 192, startPoint y: 63, endPoint x: 193, endPoint y: 148, distance: 84.5
click at [193, 148] on nav "Yummy Shish Tikka XL Fries Roll Cheesy XL -Fries Roll Yummy Francesco Yummy Zin…" at bounding box center [222, 106] width 136 height 100
drag, startPoint x: 189, startPoint y: 66, endPoint x: 210, endPoint y: 94, distance: 35.1
click at [193, 151] on nav "XL Fries Roll Cheesy XL -Fries Roll Yummy Francesco Yummy Zinger Chicks Yummy C…" at bounding box center [222, 106] width 136 height 100
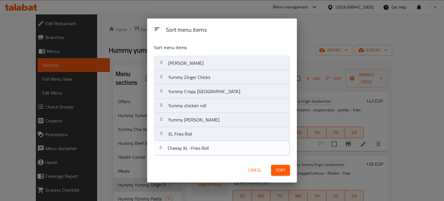
drag, startPoint x: 200, startPoint y: 68, endPoint x: 200, endPoint y: 153, distance: 85.3
click at [200, 153] on nav "Cheesy XL -Fries Roll Yummy Francesco Yummy Zinger Chicks Yummy Crispy Turkey Y…" at bounding box center [222, 106] width 136 height 100
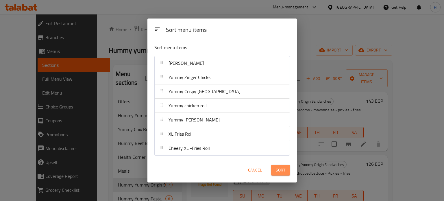
click at [283, 167] on span "Sort" at bounding box center [281, 170] width 10 height 7
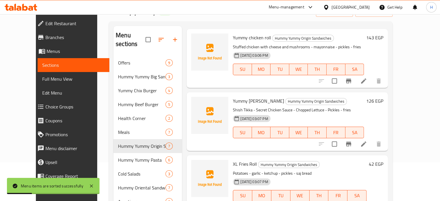
scroll to position [84, 0]
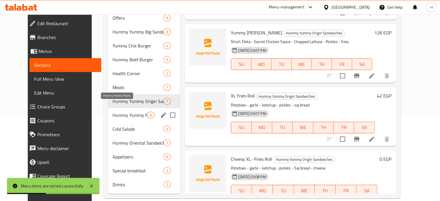
click at [112, 112] on span "Hummy Yummy Pasta" at bounding box center [129, 115] width 35 height 7
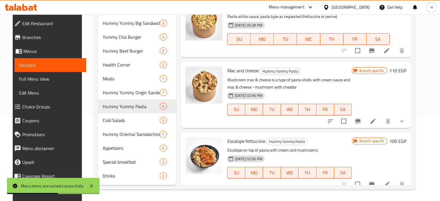
scroll to position [52, 0]
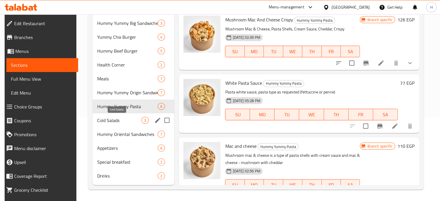
click at [115, 123] on span "Cold Salads" at bounding box center [119, 120] width 44 height 7
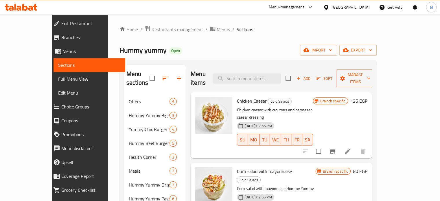
click at [340, 144] on button "Branch-specific-item" at bounding box center [333, 151] width 14 height 14
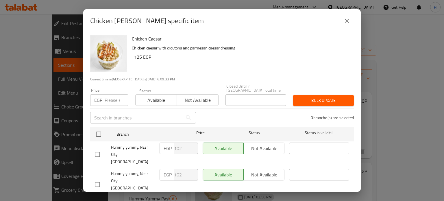
drag, startPoint x: 344, startPoint y: 25, endPoint x: 340, endPoint y: 27, distance: 3.9
click at [344, 24] on icon "close" at bounding box center [347, 20] width 7 height 7
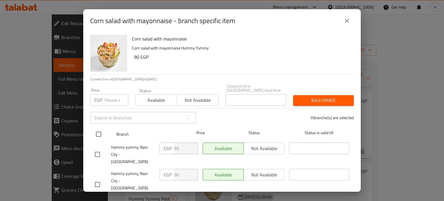
click at [99, 132] on input "checkbox" at bounding box center [99, 134] width 12 height 12
checkbox input "true"
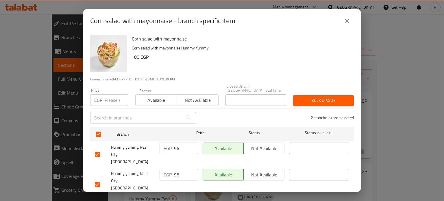
click at [110, 103] on div "Price EGP Price" at bounding box center [109, 97] width 45 height 25
click at [110, 99] on input "number" at bounding box center [117, 100] width 24 height 12
paste input "96"
type input "96"
click at [347, 19] on icon "close" at bounding box center [347, 20] width 7 height 7
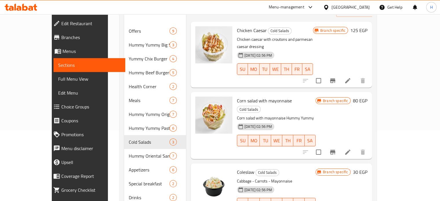
scroll to position [84, 0]
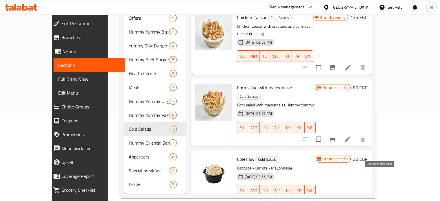
click at [336, 199] on icon "Branch-specific-item" at bounding box center [332, 202] width 7 height 7
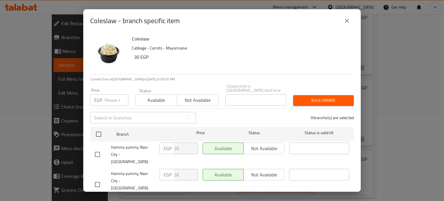
click at [343, 22] on button "close" at bounding box center [347, 21] width 14 height 14
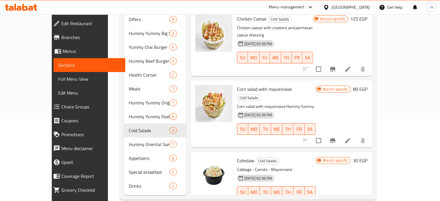
scroll to position [0, 0]
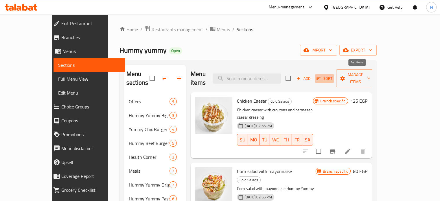
click at [332, 75] on span "Sort" at bounding box center [324, 78] width 16 height 7
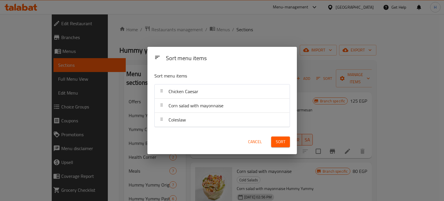
click at [258, 141] on span "Cancel" at bounding box center [255, 141] width 14 height 7
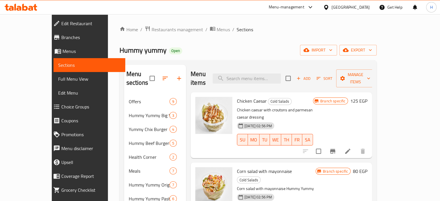
click at [311, 75] on span "Add" at bounding box center [304, 78] width 16 height 7
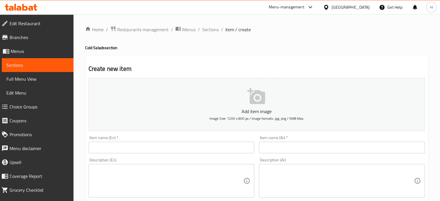
click at [275, 147] on input "text" at bounding box center [342, 148] width 166 height 12
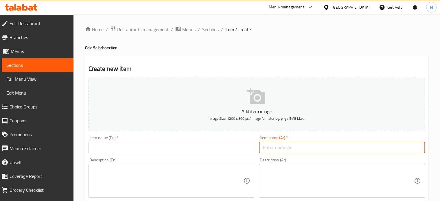
paste input "Pasta salad"
click at [133, 146] on input "text" at bounding box center [171, 148] width 166 height 12
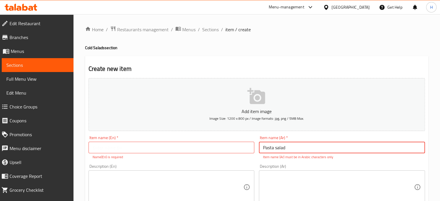
drag, startPoint x: 289, startPoint y: 146, endPoint x: 253, endPoint y: 146, distance: 35.9
click at [253, 146] on div "Add item image Image Size: 1200 x 800 px / Image formats: jpg, png / 5MB Max. I…" at bounding box center [256, 204] width 341 height 256
paste input "سلطه مكرونه"
type input "سلطه مكرونه"
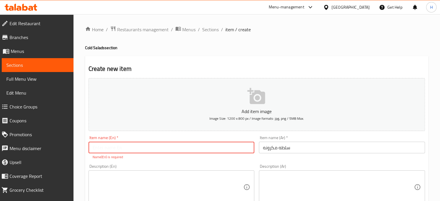
click at [112, 146] on input "text" at bounding box center [171, 148] width 166 height 12
paste input "Pasta salad"
type input "Pasta salad"
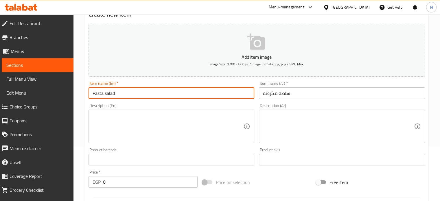
scroll to position [58, 0]
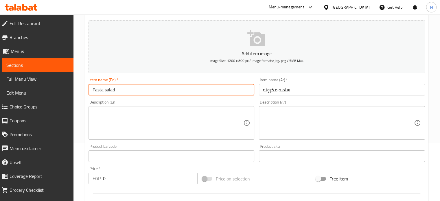
drag, startPoint x: 109, startPoint y: 178, endPoint x: 83, endPoint y: 177, distance: 26.6
click at [83, 177] on div "Home / Restaurants management / Menus / Sections / item / create Cold Salads se…" at bounding box center [256, 153] width 366 height 394
paste input "78"
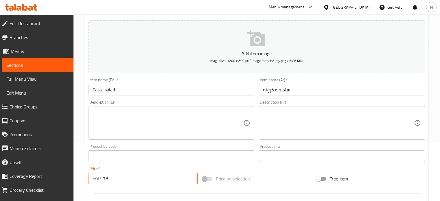
type input "78"
drag, startPoint x: 284, startPoint y: 116, endPoint x: 280, endPoint y: 108, distance: 8.7
click at [284, 116] on textarea at bounding box center [338, 122] width 151 height 27
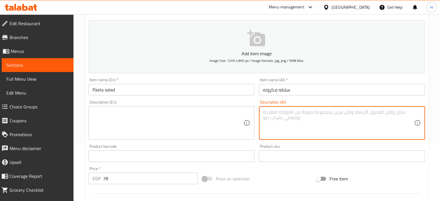
paste textarea "مكرونة ميونيز جزر ذرة زيتون"
type textarea "مكرونة ميونيز جزر ذرة زيتون"
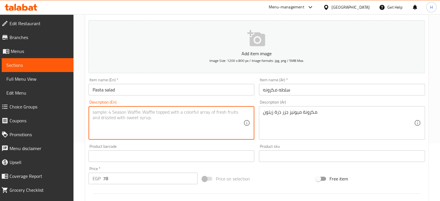
click at [118, 119] on textarea at bounding box center [168, 122] width 151 height 27
paste textarea "Pasta, mayonnaise, carrots, corn, olives"
type textarea "Pasta, mayonnaise, carrots, corn, olives"
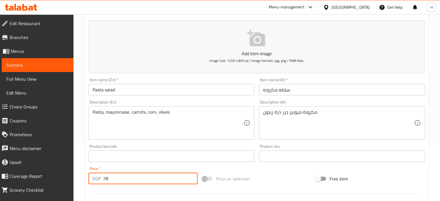
click at [117, 178] on input "78" at bounding box center [150, 179] width 95 height 12
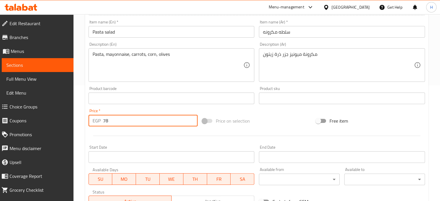
scroll to position [202, 0]
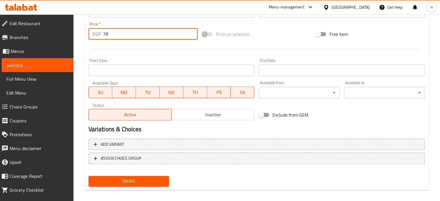
click at [139, 178] on span "Create" at bounding box center [128, 181] width 71 height 7
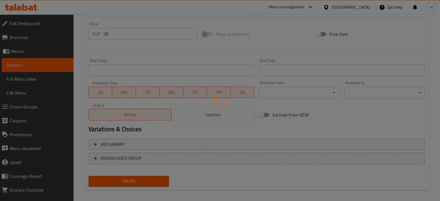
type input "0"
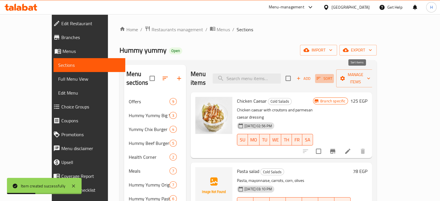
click at [332, 75] on span "Sort" at bounding box center [324, 78] width 16 height 7
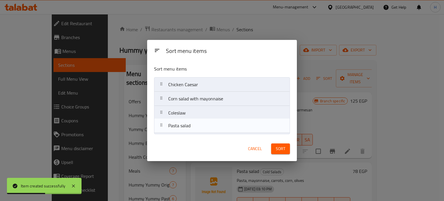
drag, startPoint x: 191, startPoint y: 98, endPoint x: 191, endPoint y: 131, distance: 32.4
click at [191, 131] on nav "Chicken Caesar Pasta salad Corn salad with mayonnaise Coleslaw" at bounding box center [222, 105] width 136 height 57
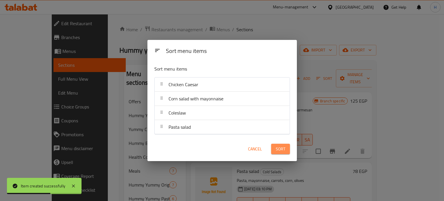
click at [285, 149] on span "Sort" at bounding box center [281, 148] width 10 height 7
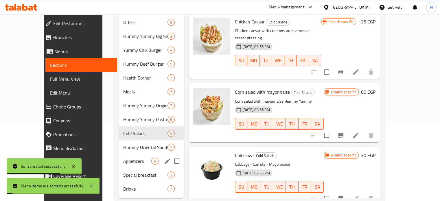
scroll to position [84, 0]
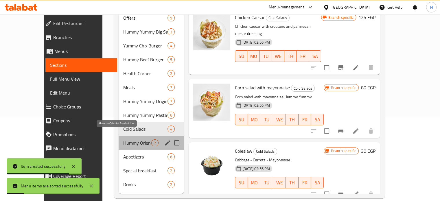
click at [123, 139] on span "Hummy Oriental Sandwiches" at bounding box center [137, 142] width 28 height 7
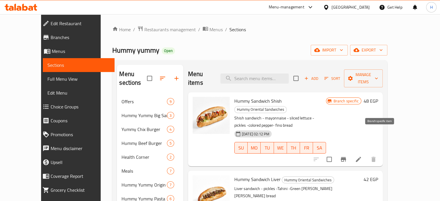
click at [346, 157] on icon "Branch-specific-item" at bounding box center [343, 159] width 5 height 5
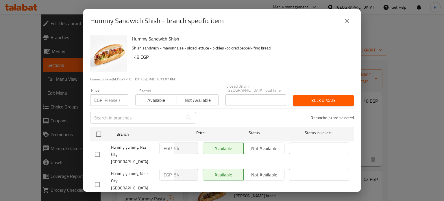
click at [348, 25] on button "close" at bounding box center [347, 21] width 14 height 14
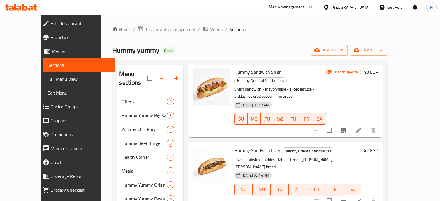
scroll to position [87, 0]
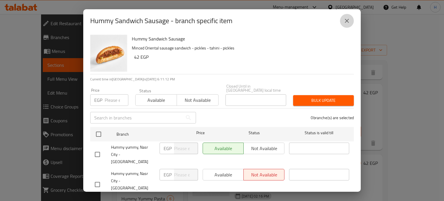
click at [347, 21] on icon "close" at bounding box center [347, 21] width 4 height 4
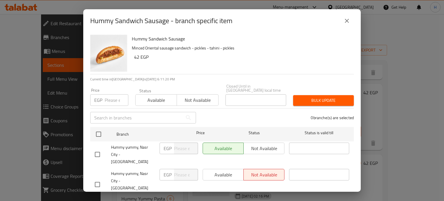
click at [342, 21] on button "close" at bounding box center [347, 21] width 14 height 14
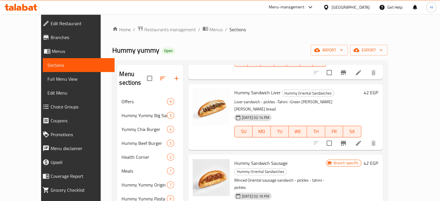
click at [378, 159] on h6 "42 EGP" at bounding box center [371, 163] width 14 height 8
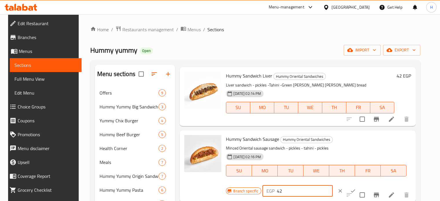
drag, startPoint x: 295, startPoint y: 182, endPoint x: 259, endPoint y: 182, distance: 36.4
click at [259, 185] on div "Branch specific EGP 42 ​" at bounding box center [297, 191] width 142 height 13
paste input "54"
type input "54"
click at [350, 188] on icon "ok" at bounding box center [353, 191] width 6 height 6
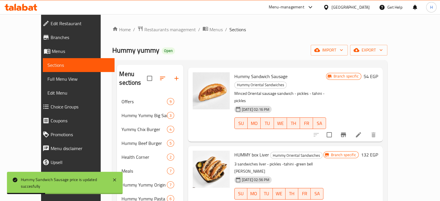
scroll to position [202, 0]
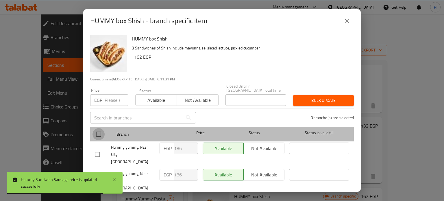
click at [98, 129] on input "checkbox" at bounding box center [99, 134] width 12 height 12
checkbox input "true"
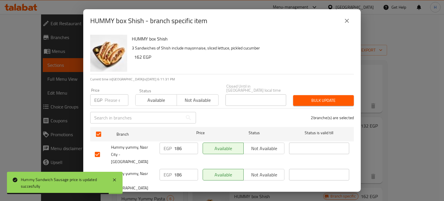
click at [104, 97] on div "EGP Price" at bounding box center [109, 100] width 38 height 12
paste input "162"
type input "162"
click at [327, 98] on span "Bulk update" at bounding box center [323, 100] width 51 height 7
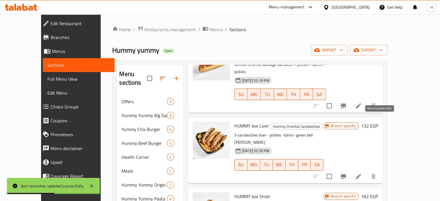
click at [347, 173] on icon "Branch-specific-item" at bounding box center [343, 176] width 7 height 7
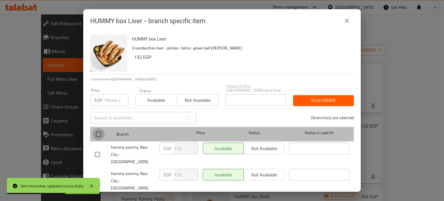
click at [98, 129] on input "checkbox" at bounding box center [99, 134] width 12 height 12
checkbox input "true"
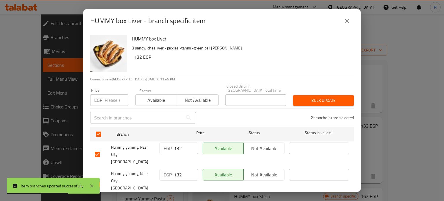
click at [113, 100] on input "number" at bounding box center [117, 100] width 24 height 12
paste input "132"
type input "132"
click at [343, 100] on span "Bulk update" at bounding box center [323, 100] width 51 height 7
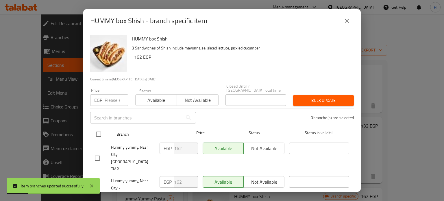
click at [99, 130] on input "checkbox" at bounding box center [99, 134] width 12 height 12
checkbox input "true"
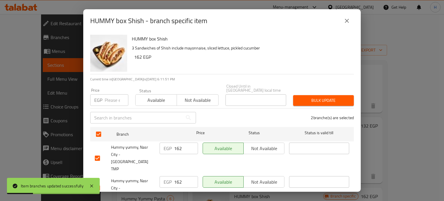
click at [109, 98] on input "number" at bounding box center [117, 100] width 24 height 12
paste input "162"
type input "162"
click at [357, 96] on div "HUMMY box Shish 3 Sandwiches of Shish include mayonnaise, sliced lettuce, pickl…" at bounding box center [222, 111] width 278 height 159
click at [337, 97] on span "Bulk update" at bounding box center [323, 100] width 51 height 7
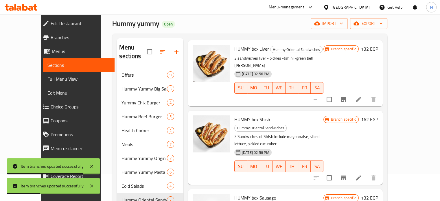
scroll to position [58, 0]
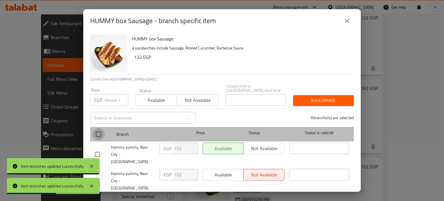
click at [100, 132] on input "checkbox" at bounding box center [99, 134] width 12 height 12
checkbox input "true"
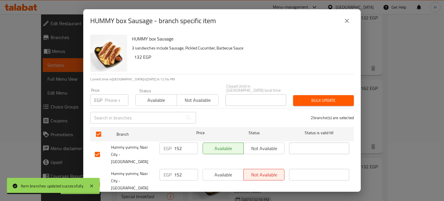
click at [115, 99] on input "number" at bounding box center [117, 100] width 24 height 12
paste input "132"
type input "132"
click at [317, 97] on span "Bulk update" at bounding box center [323, 100] width 51 height 7
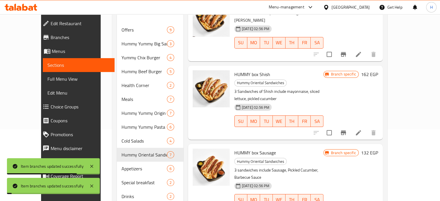
scroll to position [84, 0]
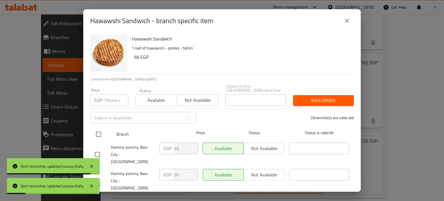
click at [101, 128] on input "checkbox" at bounding box center [99, 134] width 12 height 12
checkbox input "true"
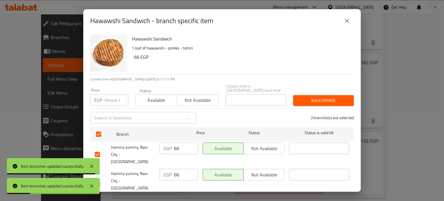
click at [106, 102] on input "number" at bounding box center [117, 100] width 24 height 12
paste input "77"
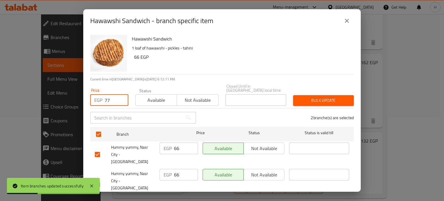
type input "77"
click at [296, 98] on button "Bulk update" at bounding box center [323, 100] width 61 height 11
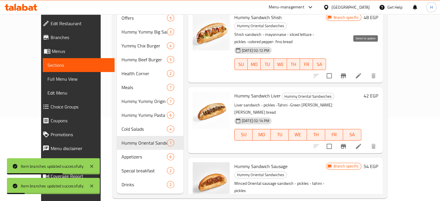
scroll to position [0, 0]
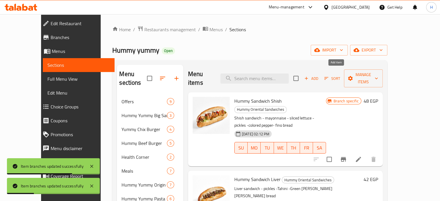
click at [319, 75] on span "Add" at bounding box center [311, 78] width 16 height 7
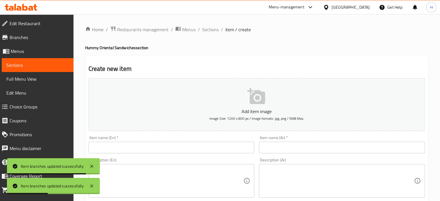
click at [272, 149] on input "text" at bounding box center [342, 148] width 166 height 12
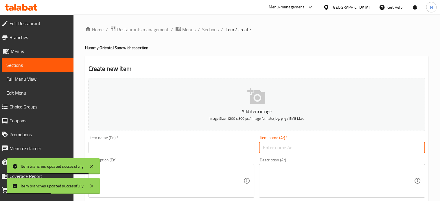
paste input "HUMMY kebab sandwich"
type input "HUMMY kebab sandwich"
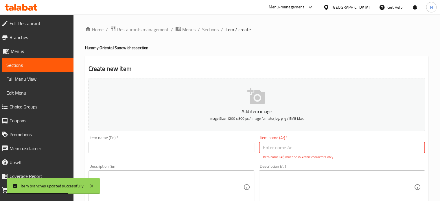
click at [170, 152] on input "text" at bounding box center [171, 148] width 166 height 12
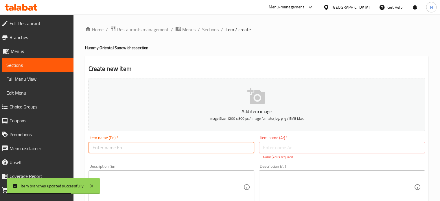
paste input "HUMMY kebab sandwich"
type input "HUMMY kebab sandwich"
click at [271, 149] on input "text" at bounding box center [342, 148] width 166 height 12
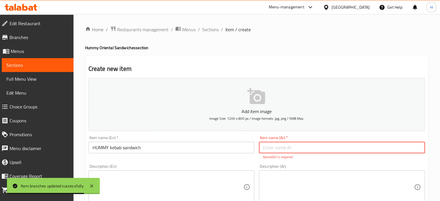
paste input "همي ساندوتش كباب"
type input "همي ساندوتش كباب"
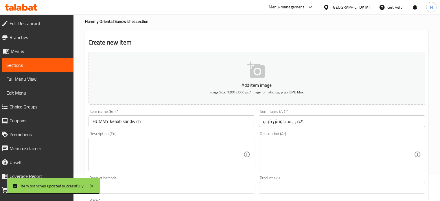
scroll to position [58, 0]
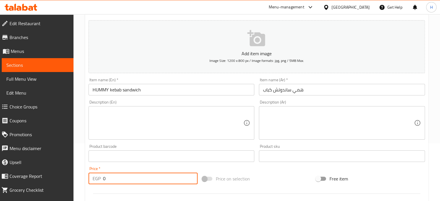
drag, startPoint x: 117, startPoint y: 178, endPoint x: 88, endPoint y: 178, distance: 29.5
click at [88, 178] on div "EGP 0 Price *" at bounding box center [142, 179] width 109 height 12
paste input "131"
type input "131"
click at [285, 126] on textarea at bounding box center [338, 122] width 151 height 27
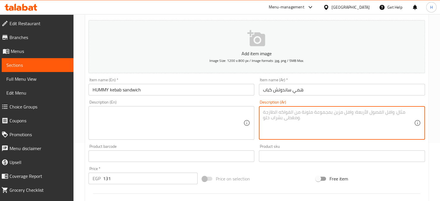
paste textarea "كباب -طحينه-بصل -بقدونس-بطاطس أصابع"
type textarea "كباب -طحينه-بصل -بقدونس-بطاطس أصابع"
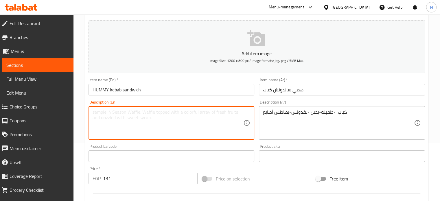
click at [133, 121] on textarea at bounding box center [168, 122] width 151 height 27
paste textarea "Kebab - tahini - onion - parsley - potato fingers"
click at [174, 113] on textarea "Kebab - tahini - onion - parsley - potato fingers" at bounding box center [168, 122] width 151 height 27
drag, startPoint x: 186, startPoint y: 112, endPoint x: 157, endPoint y: 113, distance: 28.7
click at [157, 113] on textarea "Kebab - tahini - onion - parsley - potato fingers" at bounding box center [168, 122] width 151 height 27
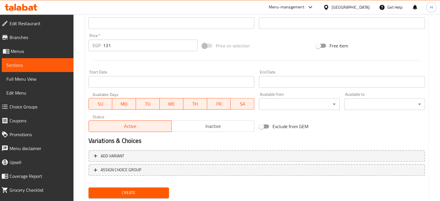
scroll to position [207, 0]
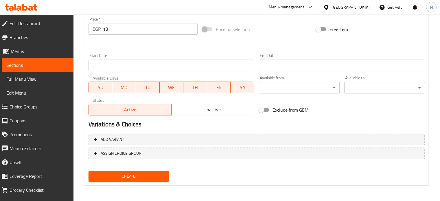
type textarea "Kebab - tahini - onion - parsley - fries"
click at [124, 178] on span "Create" at bounding box center [128, 176] width 71 height 7
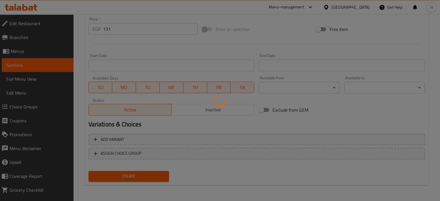
type input "0"
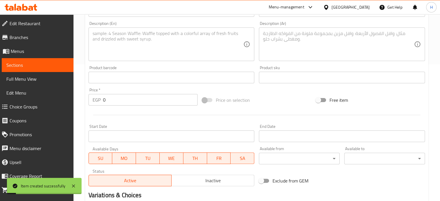
scroll to position [92, 0]
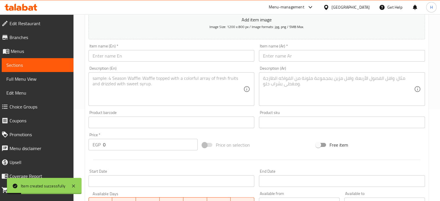
click at [175, 60] on input "text" at bounding box center [171, 56] width 166 height 12
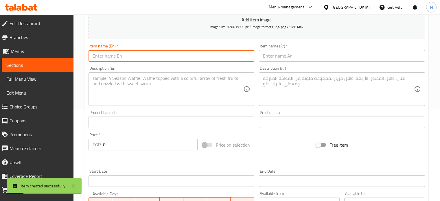
paste input "Display box (4 sandwiches)"
type input "Display box (4 sandwiches)"
click at [268, 57] on input "text" at bounding box center [342, 56] width 166 height 12
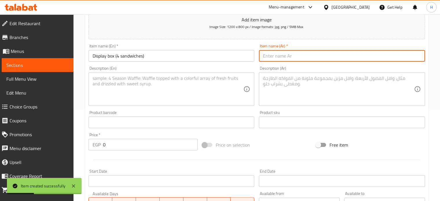
paste input "بوكس عرض ( 4 ساندوتشات )"
type input "بوكس عرض ( 4 ساندوتشات )"
click at [292, 81] on textarea at bounding box center [338, 88] width 151 height 27
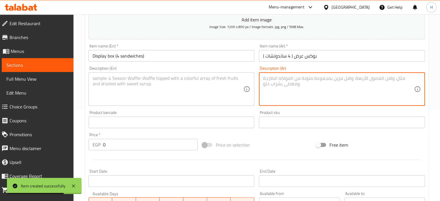
paste textarea "العرض يحتوي علي 1ساندوتش شيش-1ساندوتش كبده -1ساندوتش سجق-1حواوشي -بطاطس مقلية -…"
type textarea "العرض يحتوي علي 1ساندوتش شيش-1ساندوتش كبده -1ساندوتش سجق-1حواوشي -بطاطس مقلية -…"
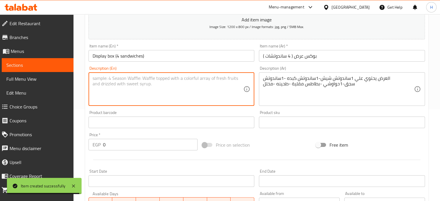
drag, startPoint x: 114, startPoint y: 76, endPoint x: 113, endPoint y: 80, distance: 3.9
click at [113, 78] on textarea at bounding box center [168, 88] width 151 height 27
paste textarea "The offer includes 1 shish sandwich, 1 liver sandwich, 1 sausage sandwich, 1 ha…"
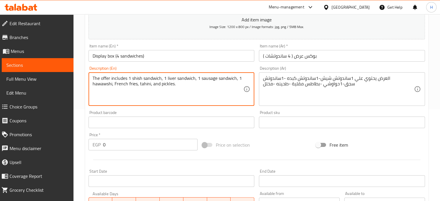
drag, startPoint x: 128, startPoint y: 77, endPoint x: 85, endPoint y: 77, distance: 43.7
click at [85, 77] on div "Create new item Add item image Image Size: 1200 x 800 px / Image formats: jpg, …" at bounding box center [256, 132] width 343 height 337
type textarea "1 shish sandwich, 1 liver sandwich, 1 sausage sandwich, 1 hawawshi, French frie…"
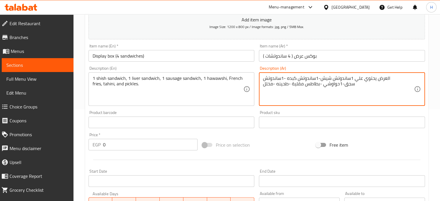
drag, startPoint x: 395, startPoint y: 78, endPoint x: 370, endPoint y: 78, distance: 25.4
click at [364, 84] on textarea "العرض يحتوي علي 1ساندوتش شيش-1ساندوتش كبده -1ساندوتش سجق-1حواوشي -بطاطس مقلية -…" at bounding box center [338, 88] width 151 height 27
drag, startPoint x: 355, startPoint y: 77, endPoint x: 389, endPoint y: 78, distance: 33.6
click at [389, 78] on textarea "العرض يحتوي علي 1ساندوتش شيش-1ساندوتش كبده -1ساندوتش سجق-1حواوشي -بطاطس مقلية -…" at bounding box center [338, 88] width 151 height 27
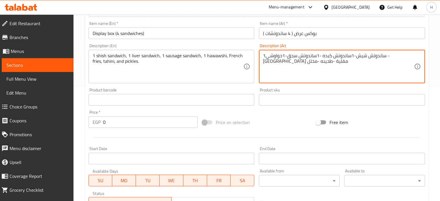
scroll to position [117, 0]
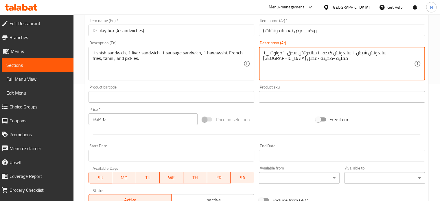
type textarea "1ساندوتش شيش-1ساندوتش كبده -1ساندوتش سجق-1حواوشي -بطاطس مقلية -طحينه -مخلل"
drag, startPoint x: 111, startPoint y: 119, endPoint x: 88, endPoint y: 118, distance: 22.6
click at [88, 118] on div "EGP 0 Price *" at bounding box center [142, 119] width 109 height 12
paste input "186"
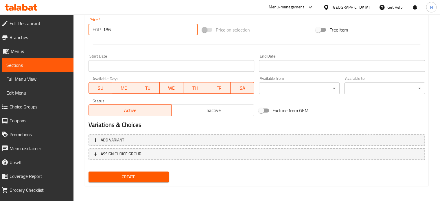
scroll to position [207, 0]
type input "186"
click at [149, 178] on span "Create" at bounding box center [128, 176] width 71 height 7
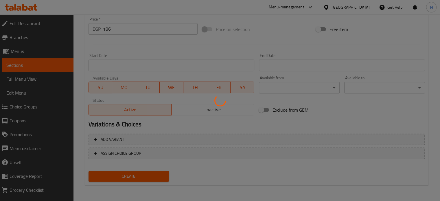
type input "0"
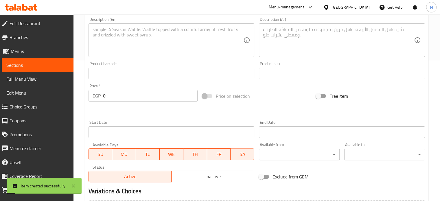
scroll to position [92, 0]
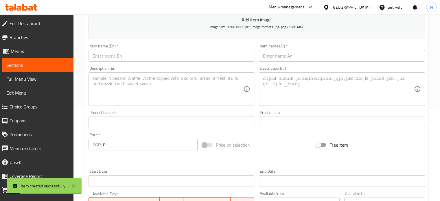
click at [281, 58] on input "text" at bounding box center [342, 56] width 166 height 12
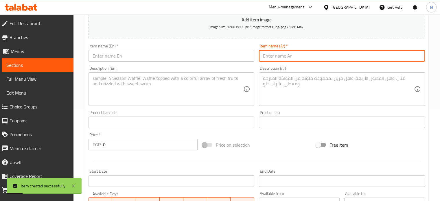
paste input "Offer box (8 sandwiches)"
type input "Offer box (8 sandwiches)"
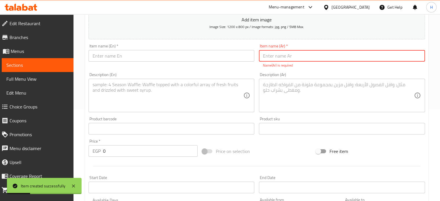
click at [187, 58] on input "text" at bounding box center [171, 56] width 166 height 12
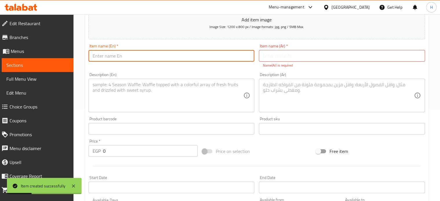
paste input "Offer box (8 sandwiches)"
type input "Offer box (8 sandwiches)"
click at [274, 58] on input "text" at bounding box center [342, 56] width 166 height 12
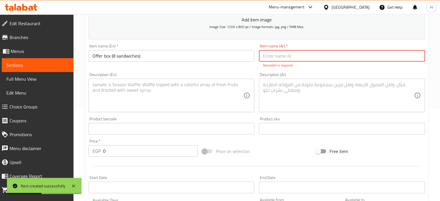
paste input "بوكس عرض ( 8 ساندوتشات )"
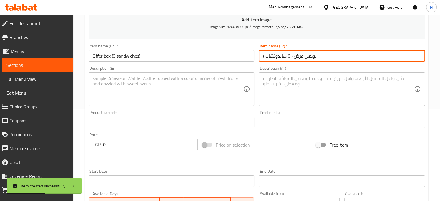
type input "بوكس عرض ( 8 ساندوتشات )"
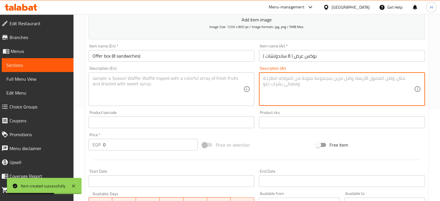
click at [282, 85] on textarea at bounding box center [338, 88] width 151 height 27
paste textarea "العرض يحتوي علي 2 سندوتش شيش-2 ساندوتش كبده -2 ساندوتش سجق-2 حواوشي -بطاطس مقلي…"
type textarea "العرض يحتوي علي 2 سندوتش شيش-2 ساندوتش كبده -2 ساندوتش سجق-2 حواوشي -بطاطس مقلي…"
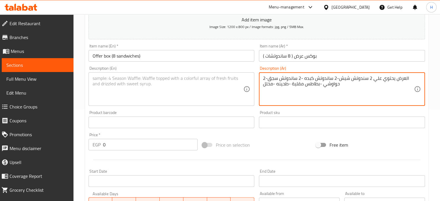
click at [117, 80] on textarea at bounding box center [168, 88] width 151 height 27
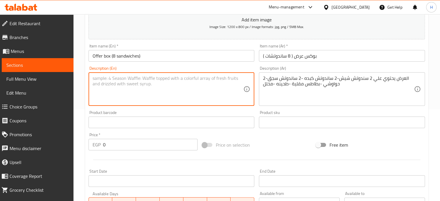
paste textarea "The offer includes 2 shish sandwiches, 2 liver sandwiches, 2 sausage sandwiches…"
drag, startPoint x: 128, startPoint y: 76, endPoint x: 84, endPoint y: 76, distance: 44.5
click at [84, 76] on div "Home / Restaurants management / Menus / Sections / item / create Hummy Oriental…" at bounding box center [256, 119] width 366 height 394
type textarea "2 shish sandwiches, 2 liver sandwiches, 2 sausage sandwiches, 2 hawawshi, Frenc…"
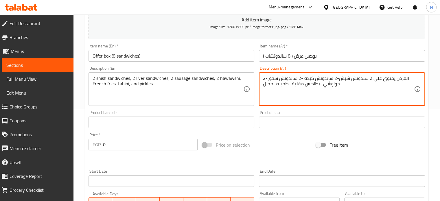
drag, startPoint x: 372, startPoint y: 77, endPoint x: 407, endPoint y: 79, distance: 34.7
type textarea "2 سندوتش شيش-2 ساندوتش كبده -2 ساندوتش سجق-2 حواوشي -بطاطس مقلية -طحينه -مخلل"
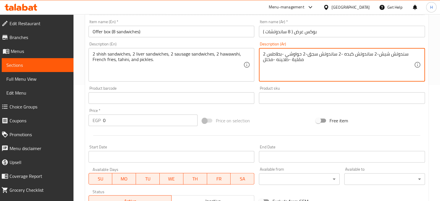
scroll to position [150, 0]
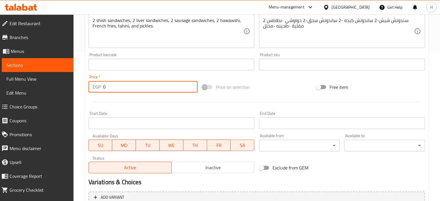
drag, startPoint x: 112, startPoint y: 86, endPoint x: 103, endPoint y: 86, distance: 9.3
click at [103, 86] on input "0" at bounding box center [150, 87] width 95 height 12
paste input "354"
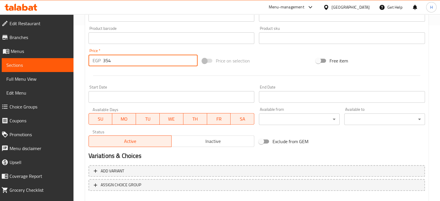
scroll to position [207, 0]
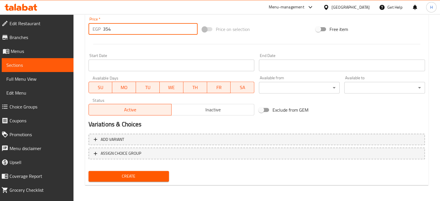
type input "354"
click at [131, 180] on button "Create" at bounding box center [128, 176] width 81 height 11
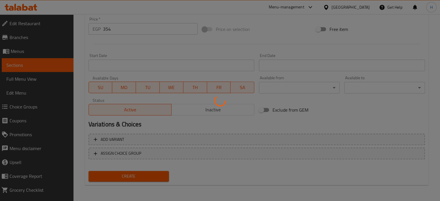
type input "0"
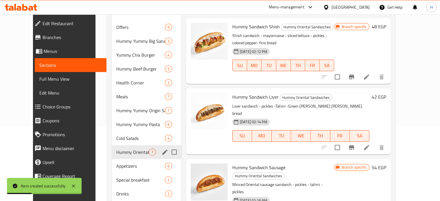
scroll to position [84, 0]
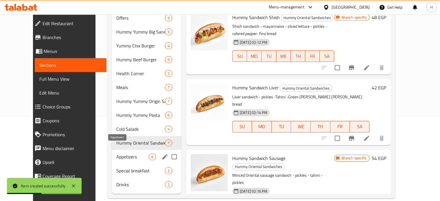
click at [116, 153] on span "Appetizers" at bounding box center [132, 156] width 32 height 7
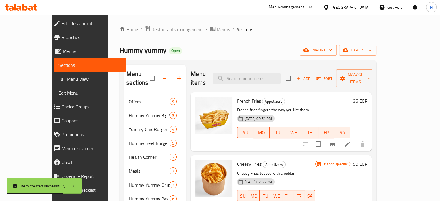
click at [367, 97] on h6 "36 EGP" at bounding box center [360, 101] width 14 height 8
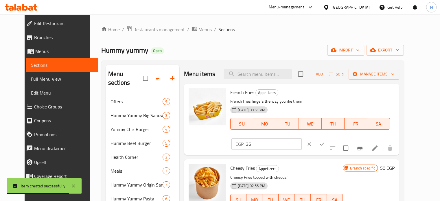
drag, startPoint x: 343, startPoint y: 93, endPoint x: 321, endPoint y: 92, distance: 21.4
click at [302, 138] on div "EGP 36 ​" at bounding box center [266, 144] width 70 height 12
paste input "42"
type input "42"
click at [325, 141] on icon "ok" at bounding box center [322, 144] width 6 height 6
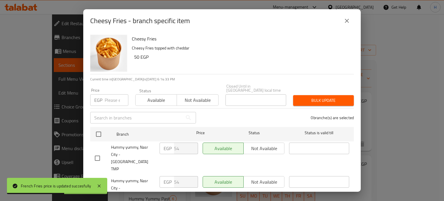
click at [345, 23] on icon "close" at bounding box center [347, 20] width 7 height 7
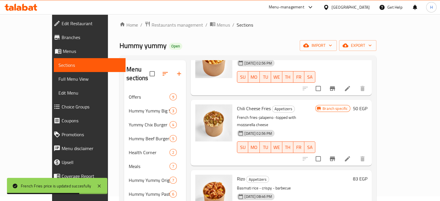
scroll to position [116, 0]
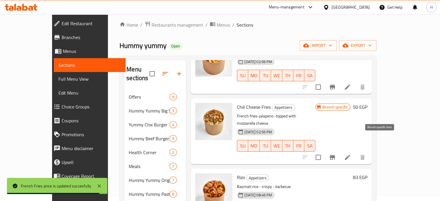
click at [335, 155] on icon "Branch-specific-item" at bounding box center [332, 157] width 5 height 5
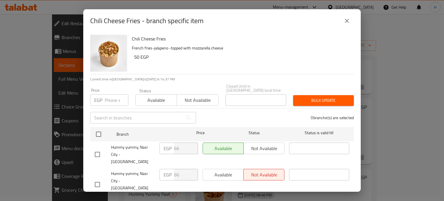
click at [349, 22] on icon "close" at bounding box center [347, 20] width 7 height 7
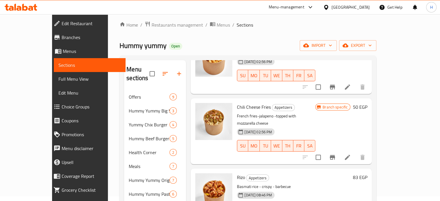
scroll to position [190, 0]
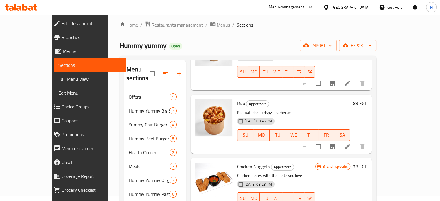
click at [367, 99] on h6 "83 EGP" at bounding box center [360, 103] width 14 height 8
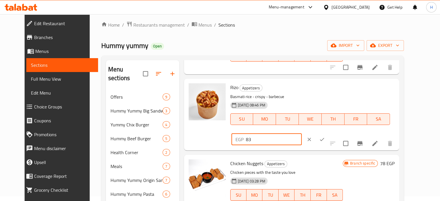
drag, startPoint x: 361, startPoint y: 91, endPoint x: 331, endPoint y: 92, distance: 30.1
click at [302, 134] on div "EGP 83 ​" at bounding box center [266, 140] width 70 height 12
type input "90"
click at [325, 137] on icon "ok" at bounding box center [322, 140] width 6 height 6
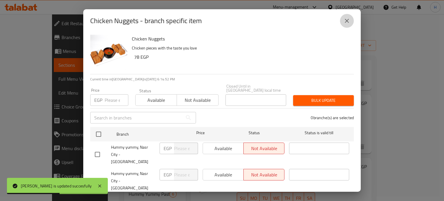
click at [348, 23] on icon "close" at bounding box center [347, 21] width 4 height 4
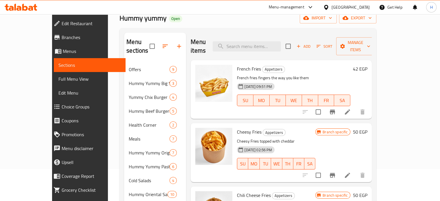
scroll to position [0, 0]
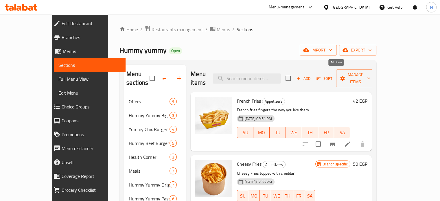
click at [311, 75] on span "Add" at bounding box center [304, 78] width 16 height 7
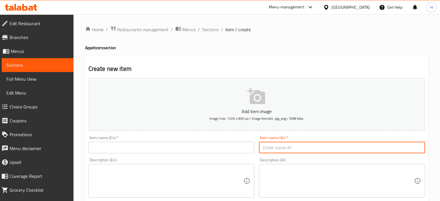
click at [275, 143] on input "text" at bounding box center [342, 148] width 166 height 12
paste input "Chicken breast piece"
type input "Chicken breast piece"
click at [190, 150] on input "text" at bounding box center [171, 148] width 166 height 12
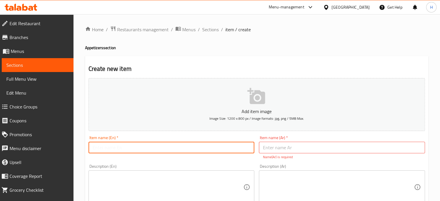
paste input "Chicken breast piece"
type input "Chicken breast piece"
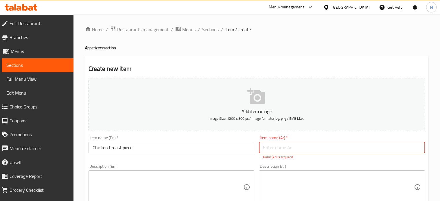
click at [272, 142] on input "text" at bounding box center [342, 148] width 166 height 12
paste input "قطعة صدور فراخ"
type input "قطعة صدور فراخ"
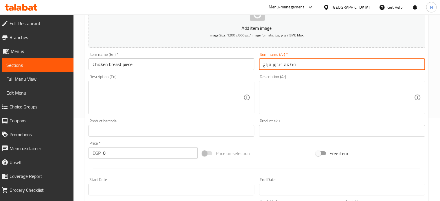
scroll to position [87, 0]
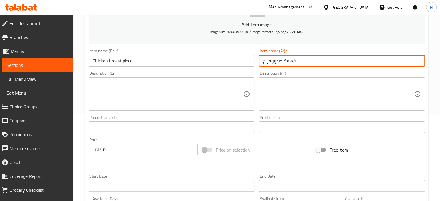
drag, startPoint x: 113, startPoint y: 152, endPoint x: 91, endPoint y: 151, distance: 22.0
click at [91, 151] on div "EGP 0 Price *" at bounding box center [142, 150] width 109 height 12
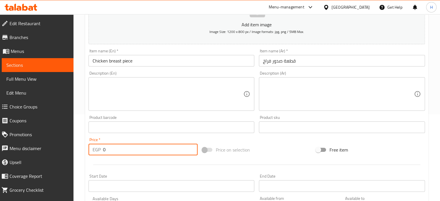
paste input "54"
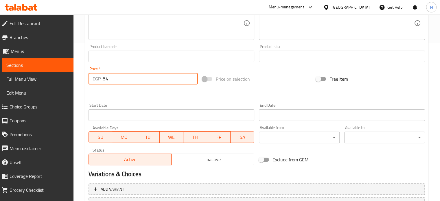
scroll to position [207, 0]
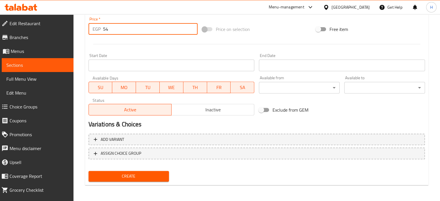
type input "54"
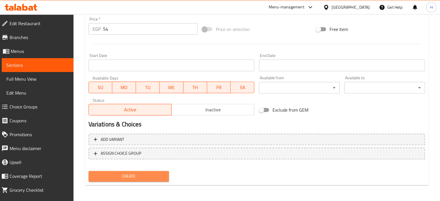
click at [146, 173] on span "Create" at bounding box center [128, 176] width 71 height 7
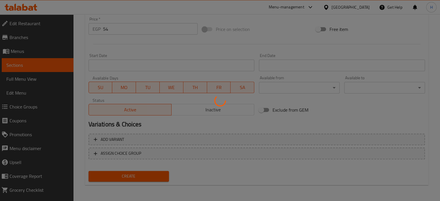
type input "0"
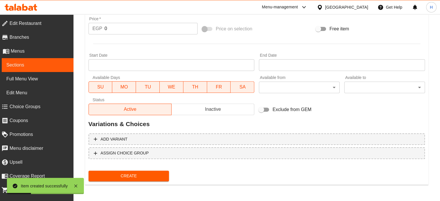
scroll to position [204, 0]
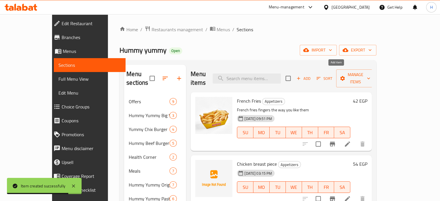
click at [311, 75] on span "Add" at bounding box center [304, 78] width 16 height 7
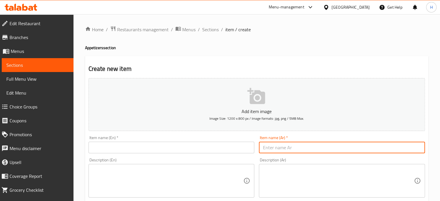
click at [269, 148] on input "text" at bounding box center [342, 148] width 166 height 12
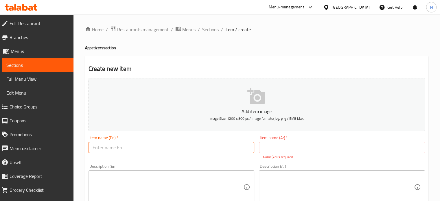
click at [191, 146] on input "text" at bounding box center [171, 148] width 166 height 12
paste input "plate rice"
click at [106, 149] on input "plate rice" at bounding box center [171, 148] width 166 height 12
drag, startPoint x: 106, startPoint y: 148, endPoint x: 71, endPoint y: 148, distance: 34.7
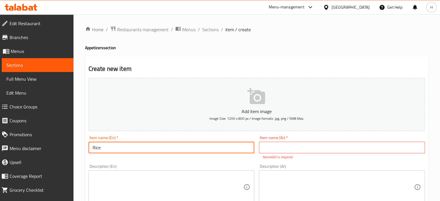
click at [101, 149] on input "Rice" at bounding box center [171, 148] width 166 height 12
type input "Rice Plate"
click at [261, 150] on input "text" at bounding box center [342, 148] width 166 height 12
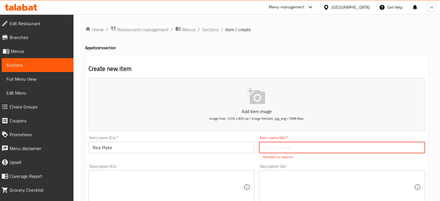
paste input "طبق"
type input "طبق أرز"
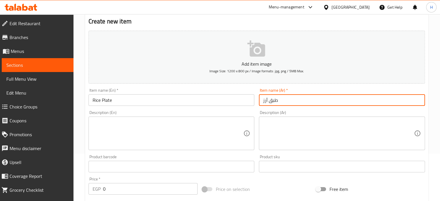
scroll to position [58, 0]
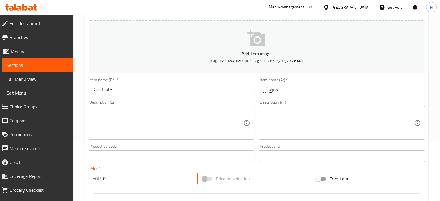
drag, startPoint x: 109, startPoint y: 178, endPoint x: 89, endPoint y: 178, distance: 20.0
click at [89, 178] on div "EGP 0 Price *" at bounding box center [142, 179] width 109 height 12
paste input "36"
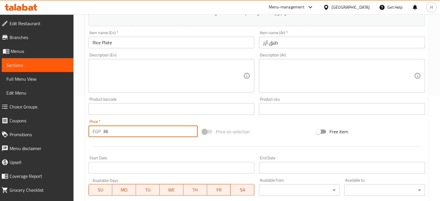
scroll to position [207, 0]
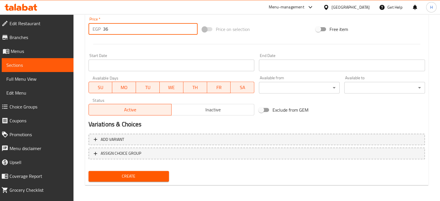
type input "36"
click at [128, 176] on span "Create" at bounding box center [128, 176] width 71 height 7
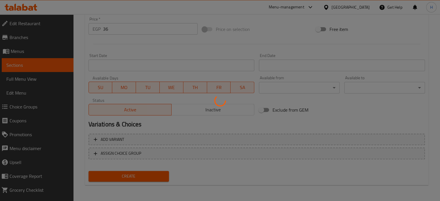
type input "0"
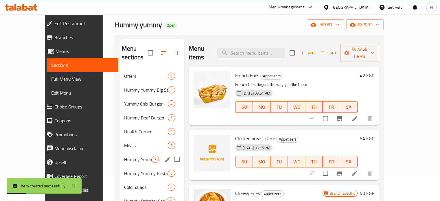
scroll to position [84, 0]
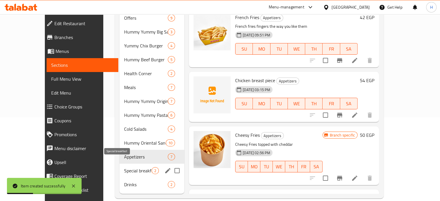
click at [124, 167] on span "Special breakfast" at bounding box center [137, 170] width 27 height 7
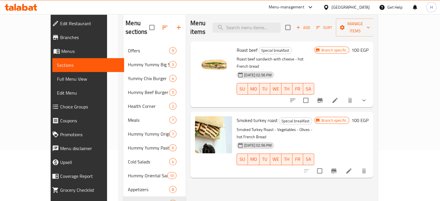
scroll to position [26, 0]
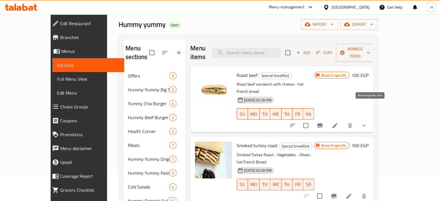
click at [322, 123] on icon "Branch-specific-item" at bounding box center [319, 125] width 5 height 5
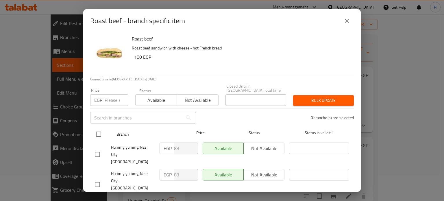
click at [99, 131] on input "checkbox" at bounding box center [99, 134] width 12 height 12
checkbox input "true"
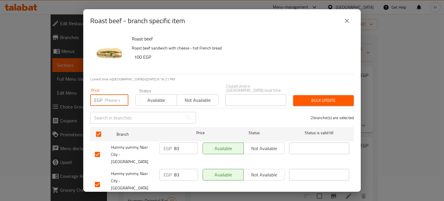
click at [110, 96] on input "number" at bounding box center [117, 100] width 24 height 12
paste input "102"
type input "102"
click at [316, 99] on span "Bulk update" at bounding box center [323, 100] width 51 height 7
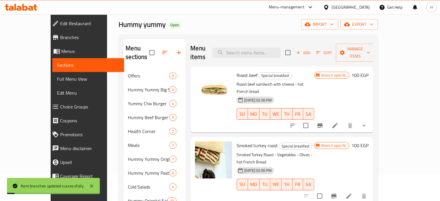
click at [337, 193] on icon "Branch-specific-item" at bounding box center [333, 196] width 7 height 7
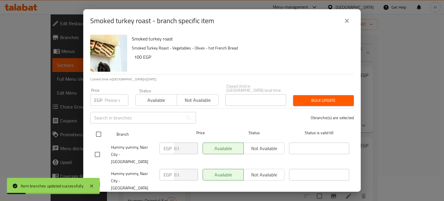
click at [98, 132] on input "checkbox" at bounding box center [99, 134] width 12 height 12
checkbox input "true"
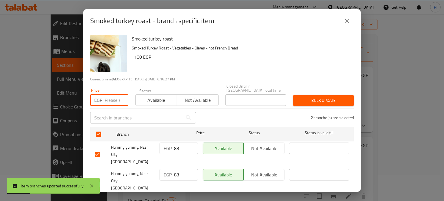
click at [110, 102] on input "number" at bounding box center [117, 100] width 24 height 12
paste input "114"
type input "114"
click at [308, 97] on span "Bulk update" at bounding box center [323, 100] width 51 height 7
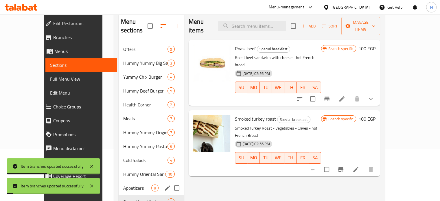
scroll to position [84, 0]
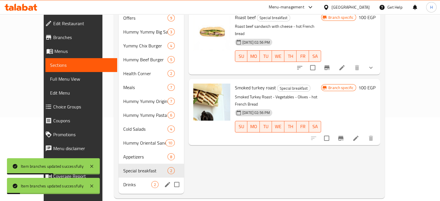
click at [123, 181] on span "Drinks" at bounding box center [137, 184] width 28 height 7
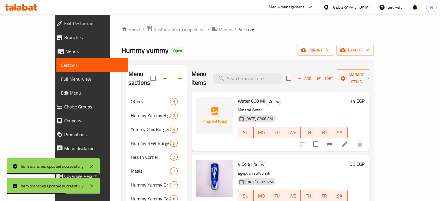
click at [64, 107] on span "Choice Groups" at bounding box center [93, 106] width 59 height 7
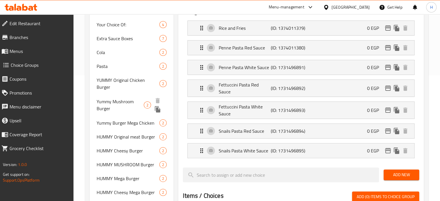
scroll to position [116, 0]
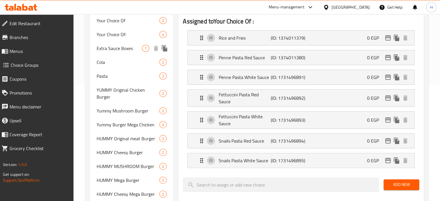
click at [115, 52] on span "Extra Sauce Boxes" at bounding box center [120, 48] width 46 height 7
type input "Extra Sauce Boxes"
type input "علب صوص اضافية"
type input "0"
type input "7"
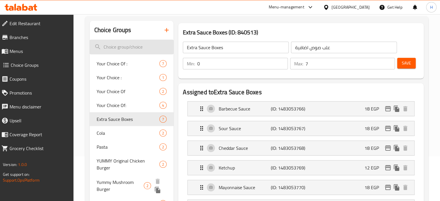
scroll to position [0, 0]
